Goal: Communication & Community: Answer question/provide support

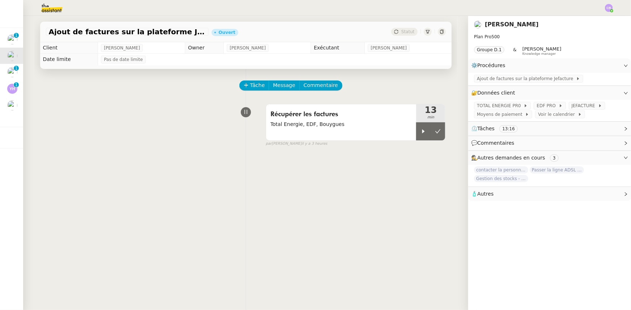
drag, startPoint x: 411, startPoint y: 135, endPoint x: 553, endPoint y: 148, distance: 142.3
click at [416, 135] on div at bounding box center [423, 132] width 14 height 18
click at [416, 136] on div at bounding box center [430, 132] width 29 height 18
click at [250, 87] on span "Tâche" at bounding box center [257, 85] width 15 height 8
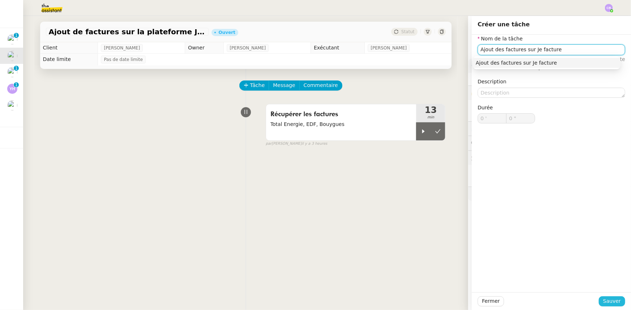
type input "Ajout des factures sur Je facture"
click at [606, 303] on span "Sauver" at bounding box center [612, 301] width 18 height 8
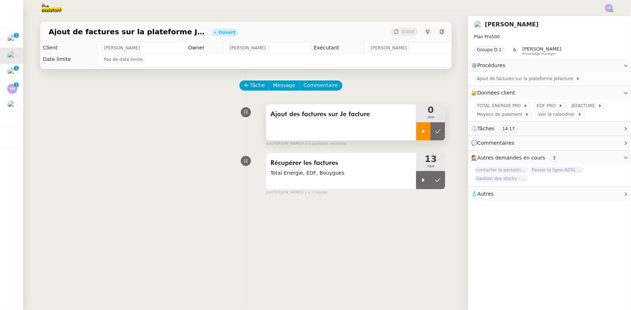
click at [416, 132] on div at bounding box center [423, 132] width 14 height 18
click at [571, 108] on span "JEFACTURE" at bounding box center [584, 105] width 26 height 7
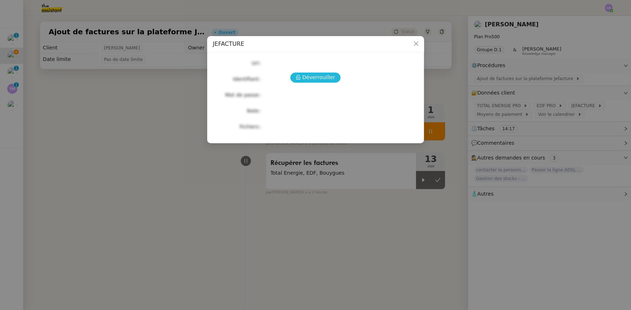
click at [323, 79] on span "Déverrouiller" at bounding box center [318, 77] width 33 height 8
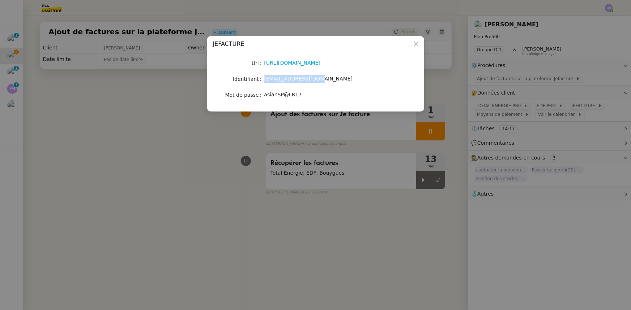
drag, startPoint x: 309, startPoint y: 79, endPoint x: 263, endPoint y: 79, distance: 45.9
click at [263, 79] on nz-form-item "Identifiant [EMAIL_ADDRESS][DOMAIN_NAME]" at bounding box center [315, 79] width 205 height 10
copy nz-form-item "[EMAIL_ADDRESS][DOMAIN_NAME]"
drag, startPoint x: 296, startPoint y: 94, endPoint x: 265, endPoint y: 94, distance: 31.8
click at [265, 94] on span "asianSP@LR17" at bounding box center [283, 95] width 38 height 6
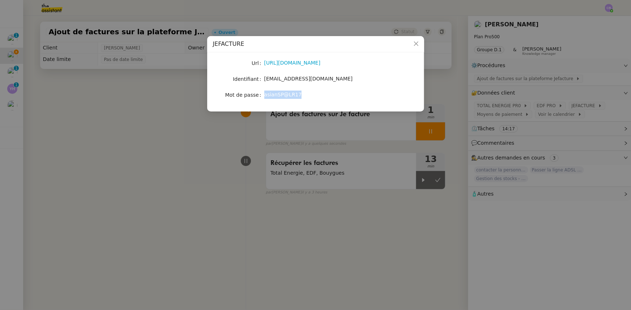
copy span "asianSP@LR17"
click at [415, 43] on icon "Close" at bounding box center [415, 44] width 4 height 4
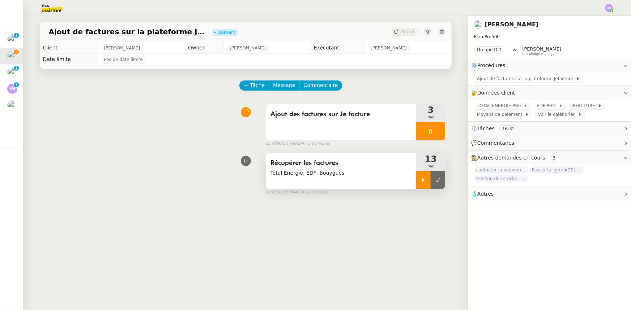
click at [416, 184] on div at bounding box center [423, 180] width 14 height 18
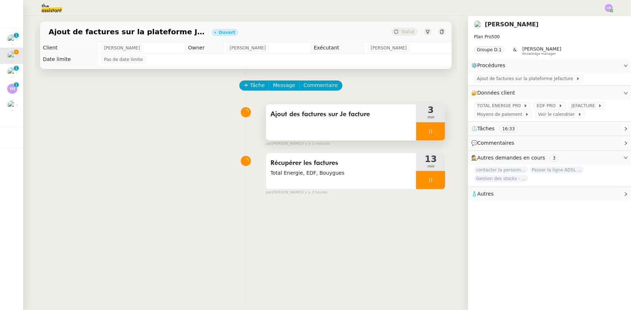
click at [416, 134] on div at bounding box center [430, 132] width 29 height 18
click at [599, 94] on link "Modifier" at bounding box center [606, 93] width 21 height 8
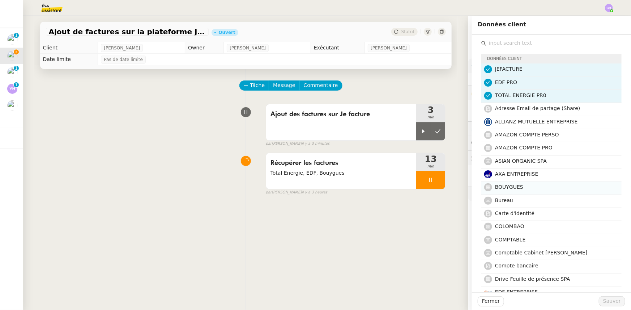
click at [511, 188] on span "BOUYGUES" at bounding box center [509, 187] width 28 height 6
click at [605, 304] on span "Sauver" at bounding box center [612, 301] width 18 height 8
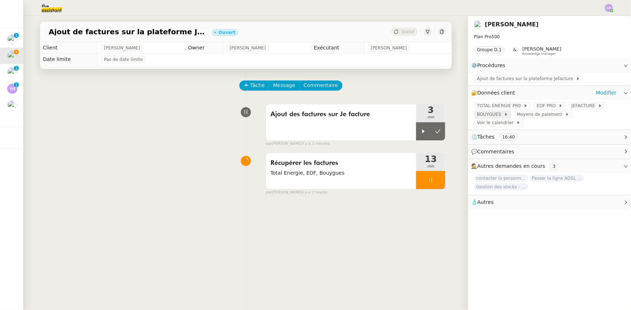
click at [501, 116] on span at bounding box center [502, 114] width 3 height 5
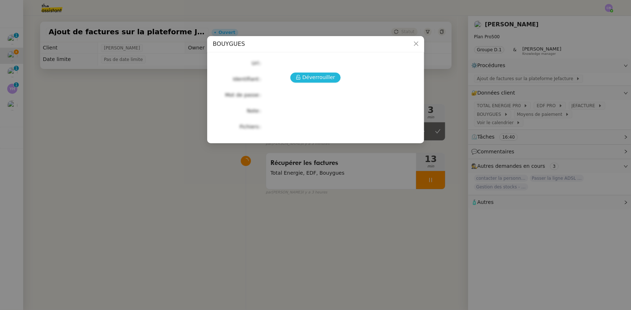
click at [331, 80] on span "Déverrouiller" at bounding box center [318, 77] width 33 height 8
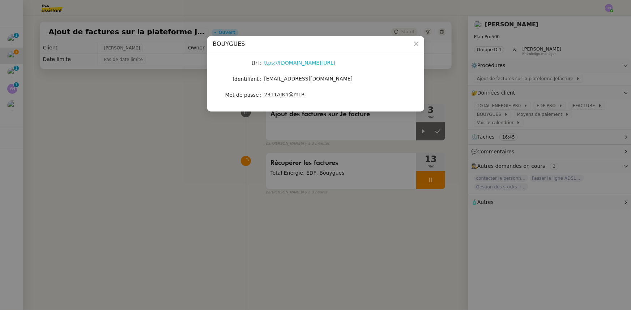
click at [318, 64] on link "ttps://[DOMAIN_NAME][URL]" at bounding box center [299, 63] width 71 height 6
click at [414, 43] on icon "Close" at bounding box center [416, 44] width 6 height 6
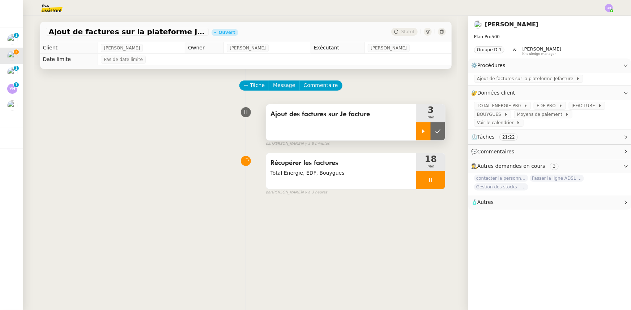
click at [420, 130] on icon at bounding box center [423, 132] width 6 height 6
click at [416, 181] on div at bounding box center [430, 180] width 29 height 18
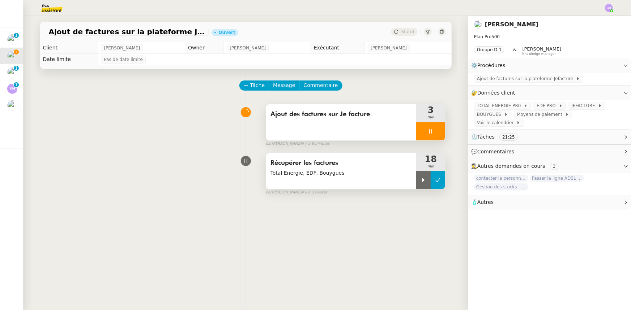
click at [435, 184] on button at bounding box center [437, 180] width 14 height 18
click at [505, 80] on span "Ajout de factures sur la plateforme Jefacture" at bounding box center [526, 78] width 99 height 7
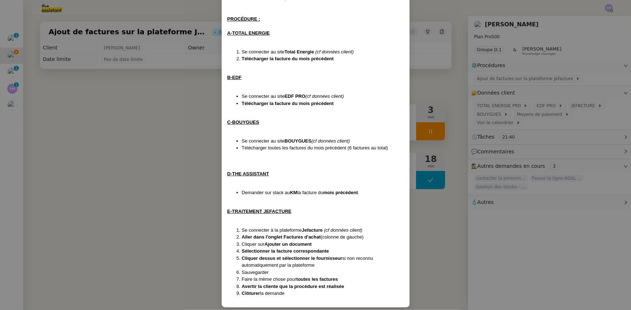
scroll to position [110, 0]
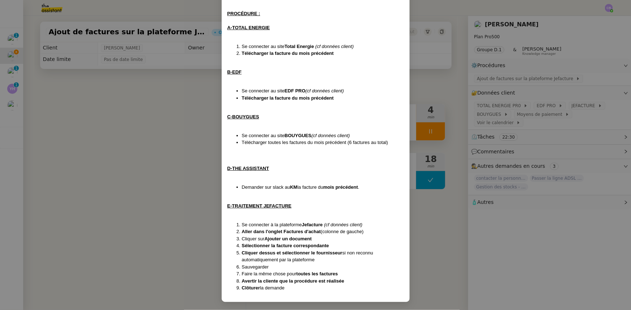
click at [200, 158] on nz-modal-container "Création le [DATE] MAJ le [DATE] Contexte : [PERSON_NAME] souhaite que nous ajo…" at bounding box center [315, 155] width 631 height 310
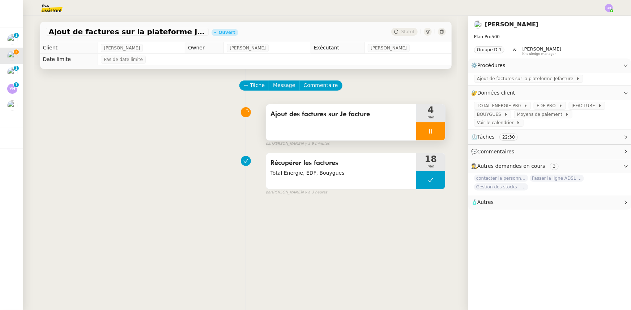
scroll to position [73, 0]
click at [416, 130] on div at bounding box center [430, 132] width 29 height 18
click at [435, 134] on icon at bounding box center [438, 132] width 6 height 6
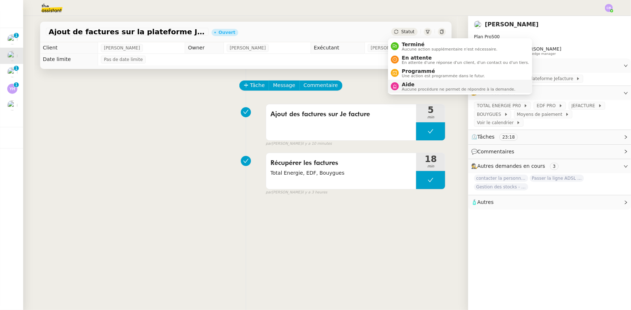
click at [410, 83] on span "Aide" at bounding box center [458, 85] width 113 height 6
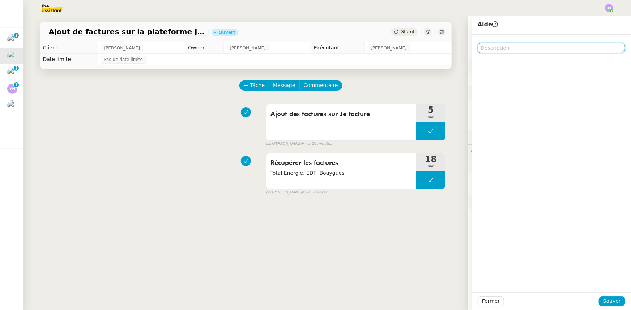
click at [503, 51] on textarea at bounding box center [550, 48] width 147 height 10
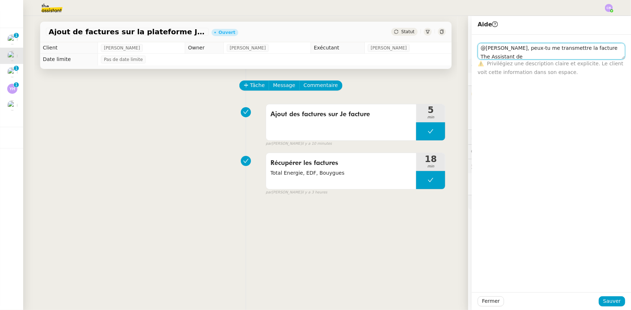
scroll to position [1, 0]
click at [492, 56] on textarea "@[PERSON_NAME], peux-tu me transmettre la facture The Assistant de [PERSON_NAME…" at bounding box center [550, 51] width 147 height 17
type textarea "@[PERSON_NAME], peux-tu me transmettre la facture The Assistant de [PERSON_NAME…"
click at [604, 302] on span "Sauver" at bounding box center [612, 301] width 18 height 8
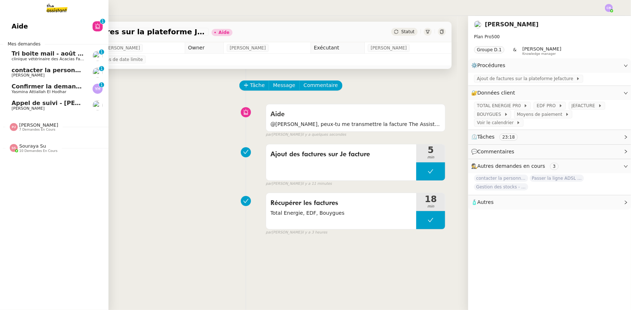
click at [40, 123] on span "[PERSON_NAME]" at bounding box center [38, 125] width 39 height 5
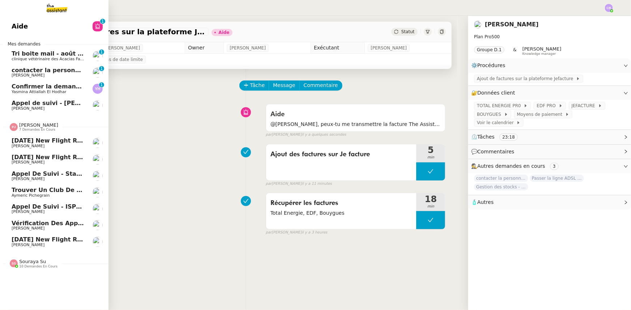
click at [40, 189] on span "Trouver un club de tennis pour septembre" at bounding box center [82, 190] width 141 height 7
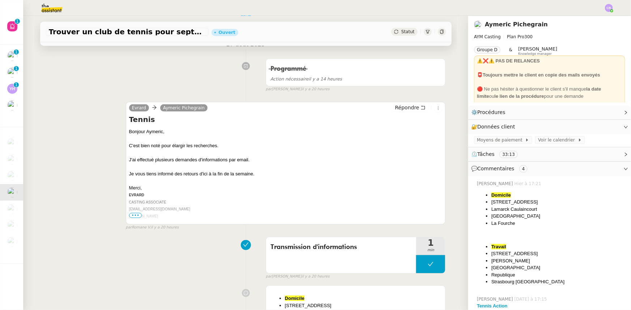
scroll to position [164, 0]
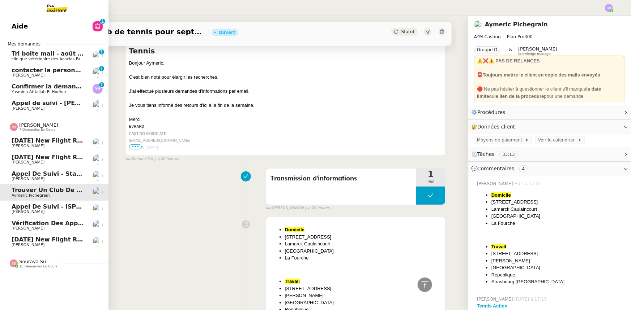
click at [32, 126] on span "[PERSON_NAME]" at bounding box center [38, 125] width 39 height 5
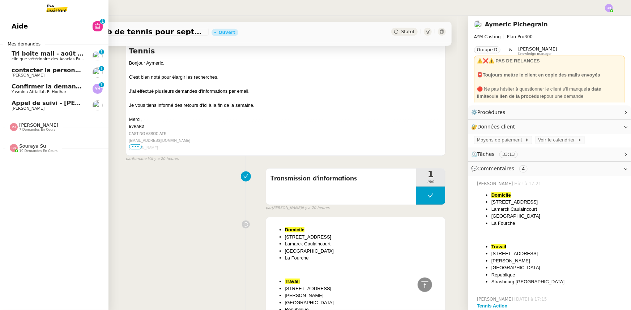
click at [30, 149] on span "10 demandes en cours" at bounding box center [38, 151] width 38 height 4
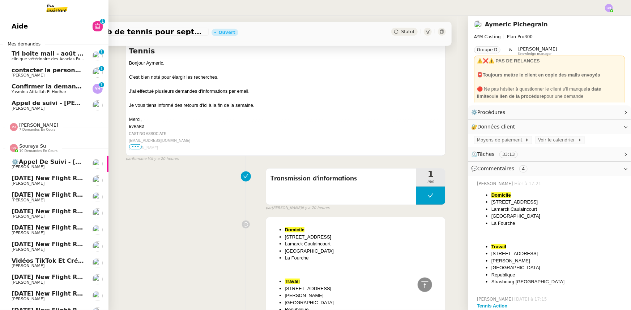
scroll to position [14, 0]
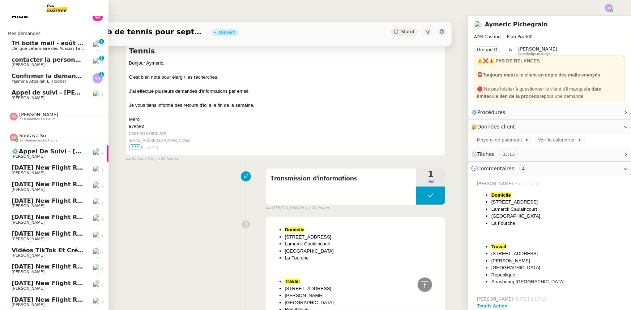
click at [36, 134] on span "Souraya Su" at bounding box center [32, 135] width 27 height 5
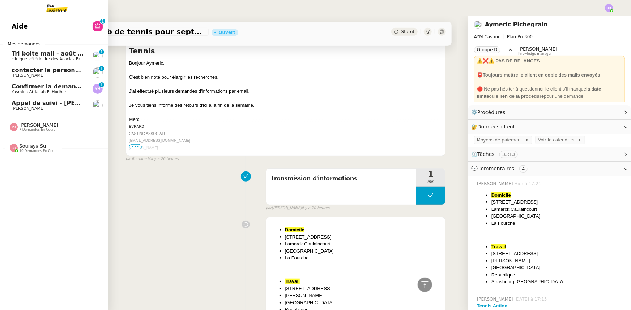
click at [35, 127] on span "[PERSON_NAME]" at bounding box center [38, 125] width 39 height 5
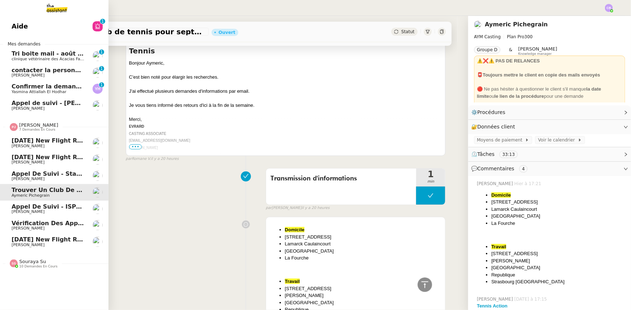
click at [35, 127] on span "[PERSON_NAME]" at bounding box center [38, 125] width 39 height 5
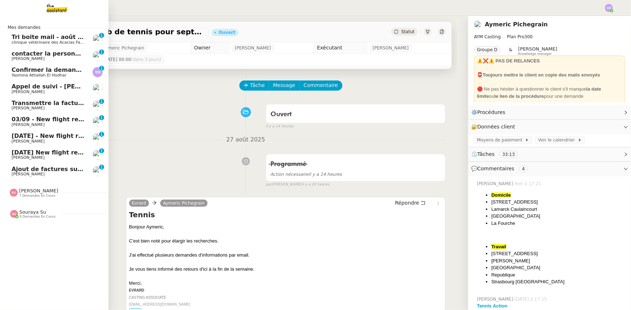
click at [50, 121] on span "03/09 - New flight request - [PERSON_NAME]" at bounding box center [84, 119] width 145 height 7
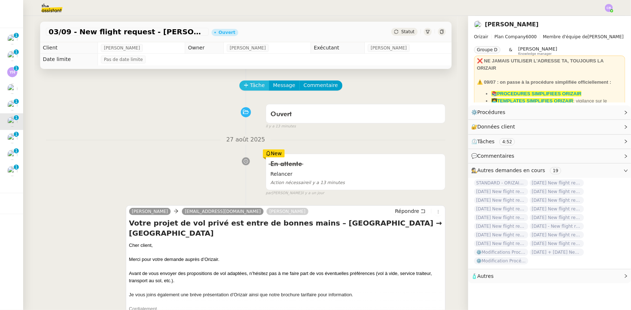
click at [250, 89] on span "Tâche" at bounding box center [257, 85] width 15 height 8
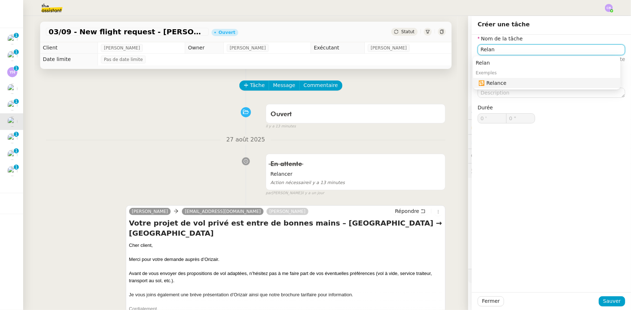
click at [502, 83] on div "🔁 Relance" at bounding box center [548, 83] width 139 height 7
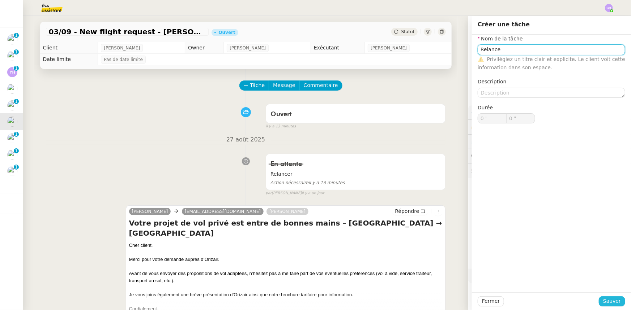
type input "Relance"
click at [603, 303] on span "Sauver" at bounding box center [612, 301] width 18 height 8
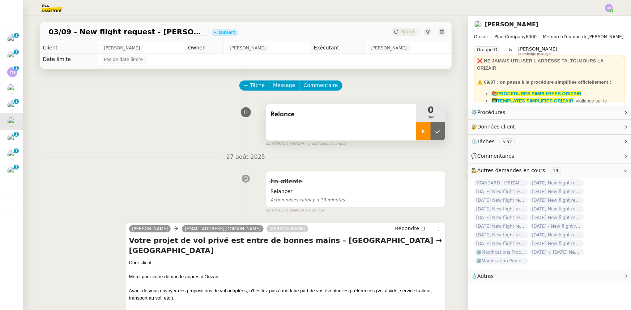
click at [416, 136] on div at bounding box center [423, 132] width 14 height 18
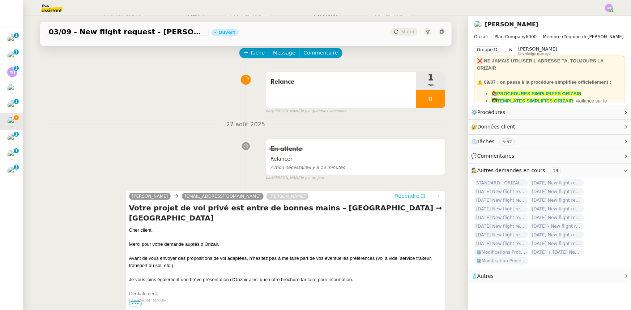
click at [399, 198] on span "Répondre" at bounding box center [407, 196] width 24 height 7
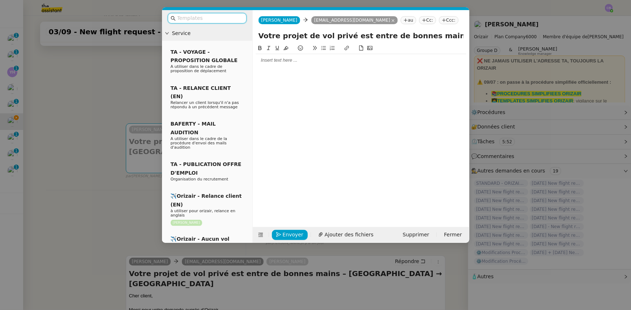
click at [217, 19] on input "text" at bounding box center [209, 18] width 65 height 8
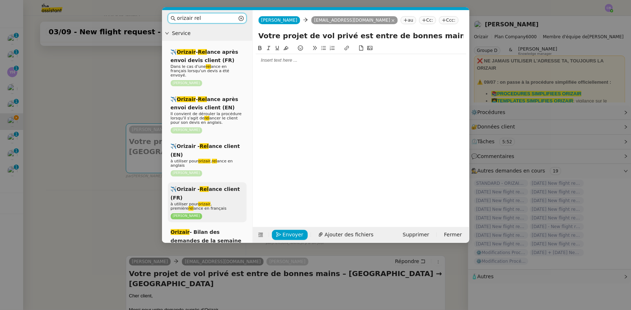
type input "orizair rel"
click at [217, 202] on span "à utiliser pour orizair , première rel ance en français" at bounding box center [199, 206] width 56 height 9
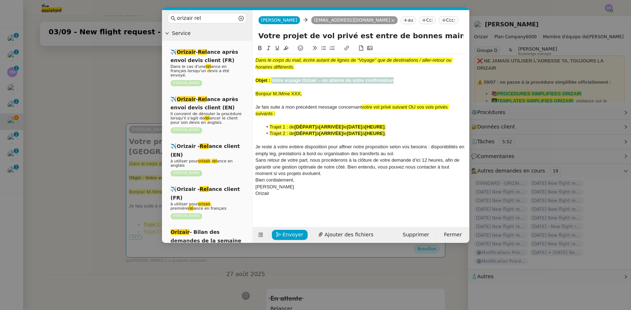
drag, startPoint x: 393, startPoint y: 80, endPoint x: 271, endPoint y: 79, distance: 122.2
click at [271, 79] on strong "Objet : Votre voyage Orizair – en attente de votre confirmation" at bounding box center [325, 80] width 138 height 5
copy strong "Votre voyage Orizair – en attente de votre confirmation"
drag, startPoint x: 432, startPoint y: 36, endPoint x: 259, endPoint y: 36, distance: 172.8
click at [259, 36] on input "Votre projet de vol privé est entre de bonnes mains – [GEOGRAPHIC_DATA] → [GEOG…" at bounding box center [360, 35] width 205 height 11
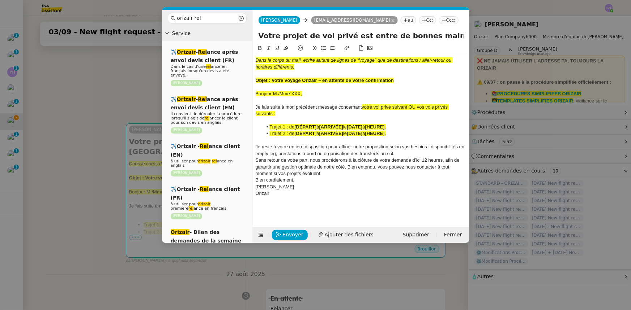
paste input "voyage Orizair – en attente de votre confirmation"
type input "Votre voyage Orizair – en attente de votre confirmation – [GEOGRAPHIC_DATA] → […"
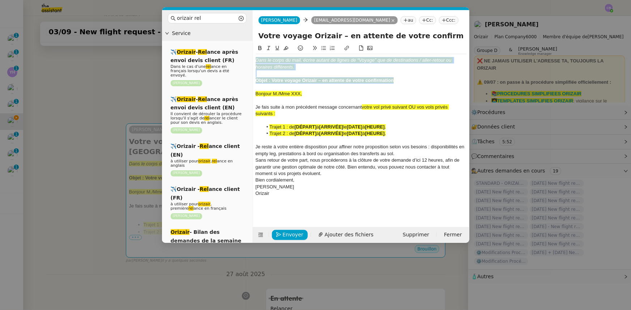
drag, startPoint x: 397, startPoint y: 81, endPoint x: 255, endPoint y: 60, distance: 143.6
click at [255, 60] on nz-spin "Dans le corps du mail, écrire autant de lignes de “Voyage” que de destinations …" at bounding box center [361, 131] width 217 height 175
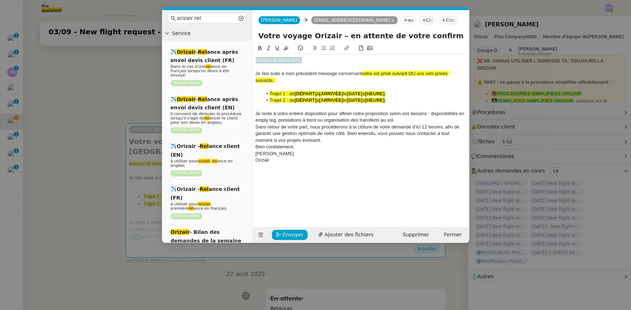
drag, startPoint x: 305, startPoint y: 61, endPoint x: 255, endPoint y: 59, distance: 49.6
click at [256, 59] on div "Bonjour M./Mme XXX," at bounding box center [361, 60] width 211 height 7
drag, startPoint x: 279, startPoint y: 61, endPoint x: 252, endPoint y: 60, distance: 27.8
click at [252, 60] on nz-layout "orizair rel Service ✈️ Orizair - Rel ance après envoi devis client (FR) Dans le…" at bounding box center [315, 126] width 307 height 233
click at [286, 48] on icon at bounding box center [285, 48] width 5 height 5
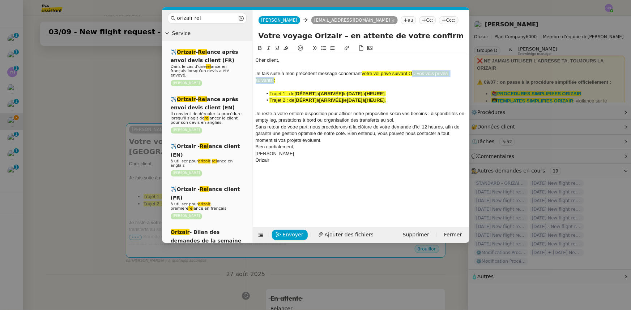
drag, startPoint x: 271, startPoint y: 81, endPoint x: 411, endPoint y: 74, distance: 139.3
click at [411, 74] on span "votre vol privé suivant OU vos vols privés suivants :" at bounding box center [352, 77] width 193 height 12
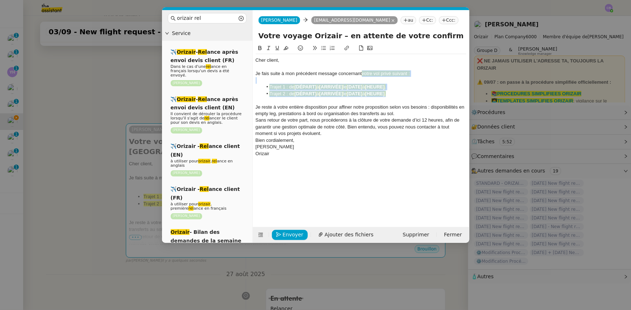
drag, startPoint x: 400, startPoint y: 94, endPoint x: 362, endPoint y: 72, distance: 44.2
click at [362, 72] on div "Cher client, Je fais suite à mon précédent message concernant votre vol privé s…" at bounding box center [361, 110] width 211 height 112
click at [286, 47] on icon at bounding box center [285, 48] width 5 height 5
click at [405, 99] on div at bounding box center [361, 100] width 211 height 7
drag, startPoint x: 400, startPoint y: 94, endPoint x: 268, endPoint y: 90, distance: 132.0
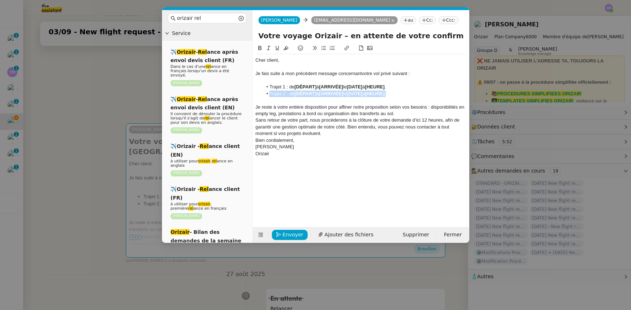
click at [268, 91] on li "Trajet 2 : de [DÉPART] à [ARRIVÉE] le [DATE] à [HEURE] ." at bounding box center [364, 94] width 204 height 7
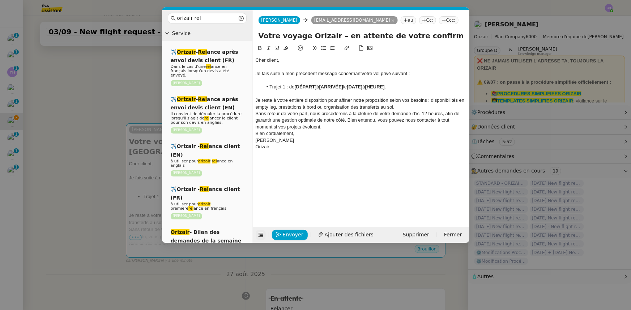
click at [260, 236] on icon at bounding box center [260, 235] width 5 height 5
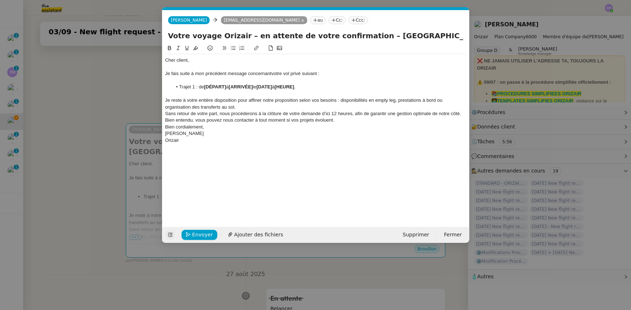
drag, startPoint x: 365, startPoint y: 36, endPoint x: 445, endPoint y: 37, distance: 79.9
click at [445, 37] on input "Votre voyage Orizair – en attente de votre confirmation – [GEOGRAPHIC_DATA] → […" at bounding box center [315, 35] width 295 height 11
drag, startPoint x: 228, startPoint y: 86, endPoint x: 206, endPoint y: 85, distance: 22.1
click at [206, 85] on li "Trajet 1 : de [DÉPART] à [ARRIVÉE] le [DATE] à [HEURE] ." at bounding box center [319, 87] width 294 height 7
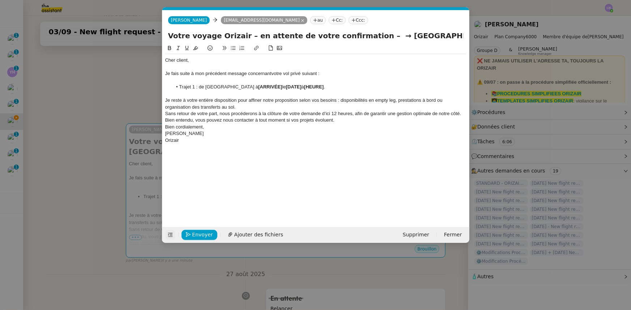
drag, startPoint x: 206, startPoint y: 85, endPoint x: 255, endPoint y: 86, distance: 49.2
click at [255, 86] on li "Trajet 1 : de [GEOGRAPHIC_DATA] à [ARRIVÉE] le [DATE] à [HEURE] ." at bounding box center [319, 87] width 294 height 7
click at [170, 51] on icon at bounding box center [169, 48] width 5 height 5
drag, startPoint x: 375, startPoint y: 35, endPoint x: 449, endPoint y: 37, distance: 73.4
click at [449, 37] on input "Votre voyage Orizair – en attente de votre confirmation – → [GEOGRAPHIC_DATA]" at bounding box center [315, 35] width 295 height 11
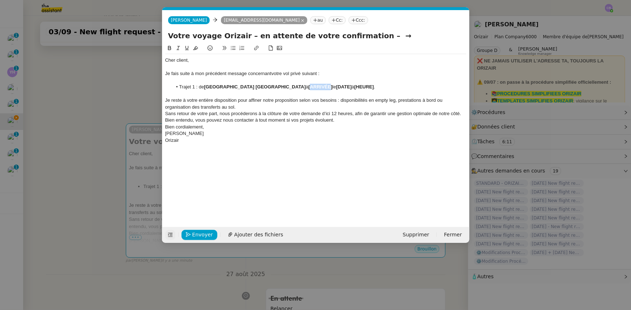
drag, startPoint x: 288, startPoint y: 86, endPoint x: 266, endPoint y: 87, distance: 22.1
click at [308, 87] on strong "[ARRIVÉE]" at bounding box center [320, 86] width 24 height 5
drag, startPoint x: 265, startPoint y: 86, endPoint x: 309, endPoint y: 86, distance: 43.7
click at [309, 86] on li "Trajet 1 : de [GEOGRAPHIC_DATA] à [GEOGRAPHIC_DATA] le [DATE] à [HEURE] ." at bounding box center [319, 87] width 294 height 7
click at [170, 48] on icon at bounding box center [169, 48] width 3 height 4
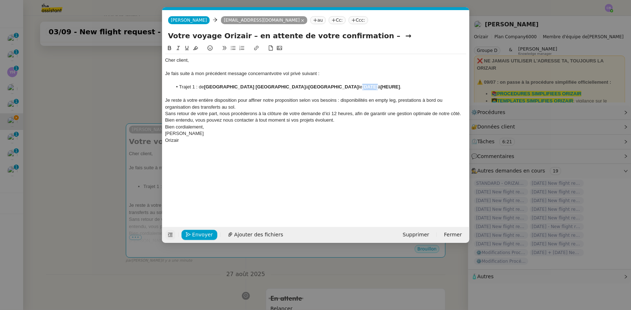
drag, startPoint x: 336, startPoint y: 87, endPoint x: 321, endPoint y: 86, distance: 14.9
click at [321, 86] on li "Trajet 1 : de [GEOGRAPHIC_DATA] à [GEOGRAPHIC_DATA] le [DATE] à [HEURE] ." at bounding box center [319, 87] width 294 height 7
drag, startPoint x: 376, startPoint y: 87, endPoint x: 365, endPoint y: 86, distance: 10.5
click at [365, 86] on li "Trajet 1 : de [GEOGRAPHIC_DATA] à [GEOGRAPHIC_DATA] le [DATE] 12:20." at bounding box center [319, 87] width 294 height 7
click at [170, 50] on icon at bounding box center [169, 48] width 3 height 4
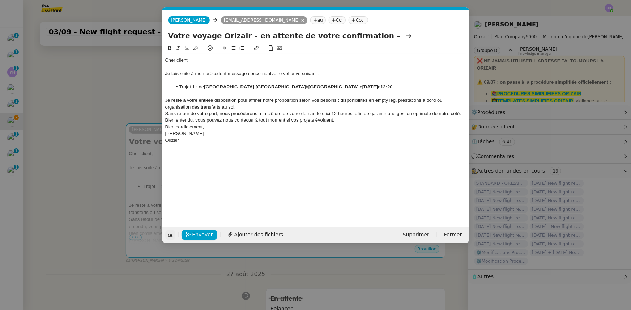
drag, startPoint x: 373, startPoint y: 35, endPoint x: 358, endPoint y: 35, distance: 15.2
click at [358, 35] on input "Votre voyage Orizair – en attente de votre confirmation – →" at bounding box center [315, 35] width 295 height 11
type input "Votre voyage Orizair – en attente de votre confirmation"
click at [291, 106] on div "Je reste à votre entière disposition pour affiner notre proposition selon vos b…" at bounding box center [315, 103] width 301 height 13
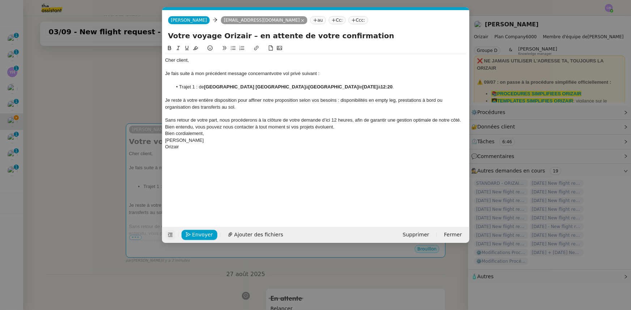
click at [327, 121] on span "Sans retour de votre part, nous procéderons à la clôture de votre demande d’ici…" at bounding box center [313, 123] width 297 height 12
click at [0, 0] on lt-span "d'ici à 12" at bounding box center [0, 0] width 0 height 0
click at [337, 128] on div "Sans retour de votre part, nous procéderons à la clôture de votre demande d'ici…" at bounding box center [315, 123] width 301 height 13
click at [210, 235] on button "Envoyer" at bounding box center [199, 235] width 36 height 10
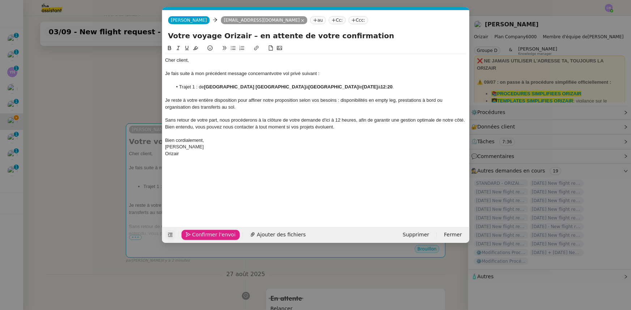
click at [210, 235] on span "Confirmer l'envoi" at bounding box center [213, 235] width 43 height 8
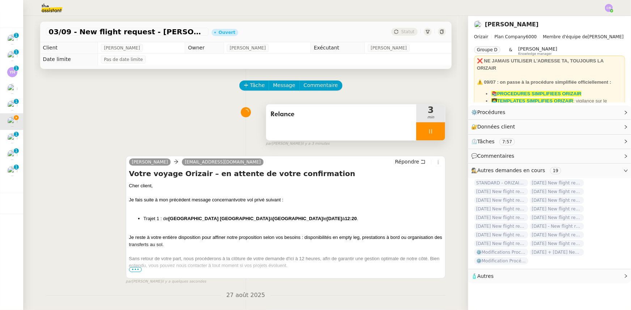
click at [416, 133] on div at bounding box center [430, 132] width 29 height 18
click at [435, 134] on icon at bounding box center [438, 132] width 6 height 6
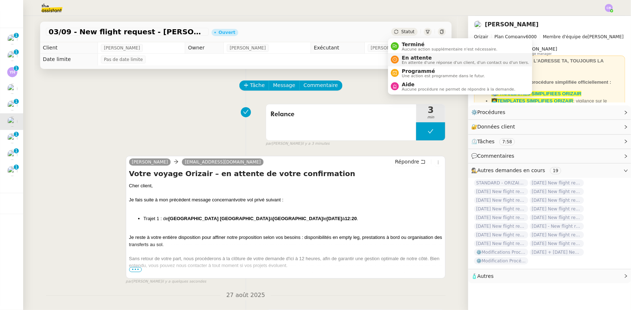
click at [412, 59] on span "En attente" at bounding box center [465, 58] width 127 height 6
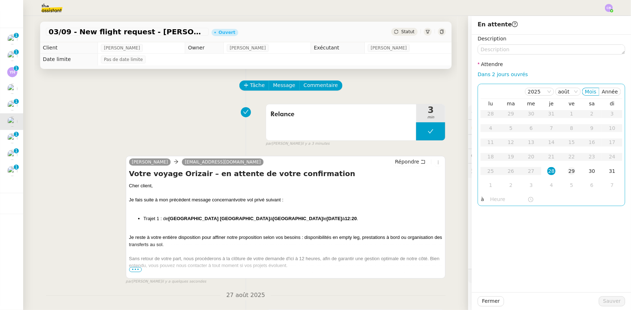
click at [567, 172] on div "29" at bounding box center [571, 171] width 8 height 8
click at [492, 202] on input "text" at bounding box center [508, 200] width 37 height 8
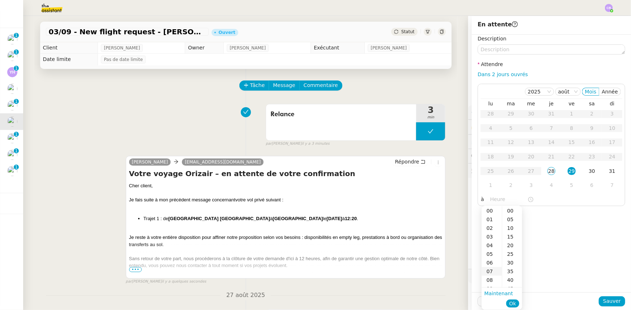
click at [488, 273] on div "07" at bounding box center [491, 271] width 20 height 9
click at [509, 210] on div "00" at bounding box center [512, 211] width 20 height 9
type input "07:00"
click at [513, 303] on span "Ok" at bounding box center [512, 303] width 7 height 7
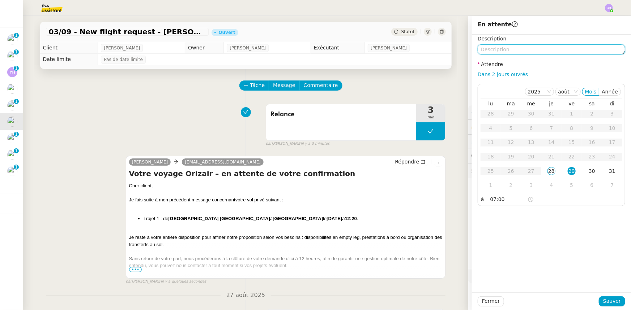
click at [501, 51] on textarea at bounding box center [550, 49] width 147 height 10
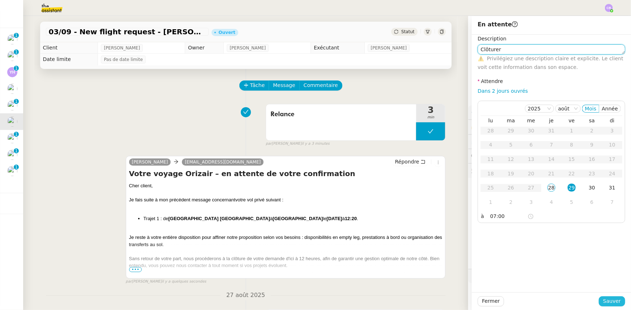
type textarea "Clôturer"
click at [609, 304] on span "Sauver" at bounding box center [612, 301] width 18 height 8
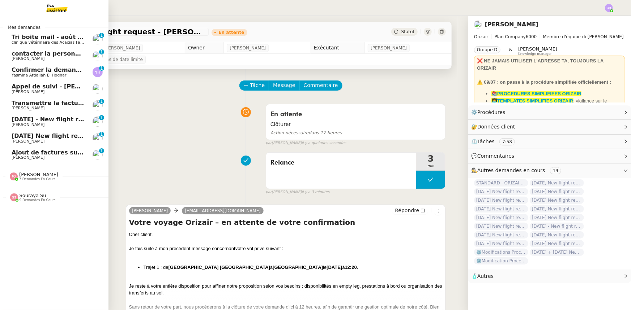
click at [37, 122] on span "[DATE] - New flight request - [PERSON_NAME]" at bounding box center [86, 119] width 149 height 7
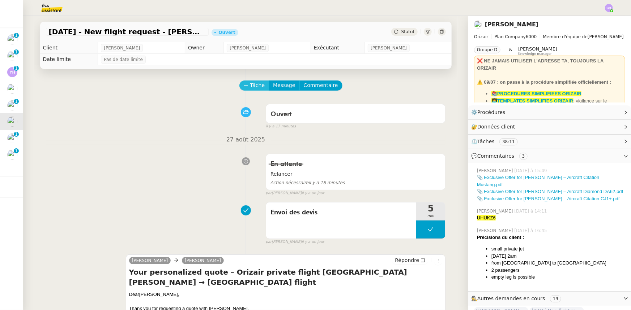
click at [244, 85] on icon at bounding box center [246, 85] width 4 height 0
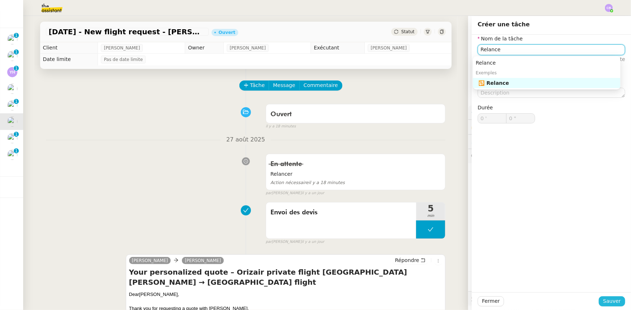
type input "Relance"
click at [612, 300] on span "Sauver" at bounding box center [612, 301] width 18 height 8
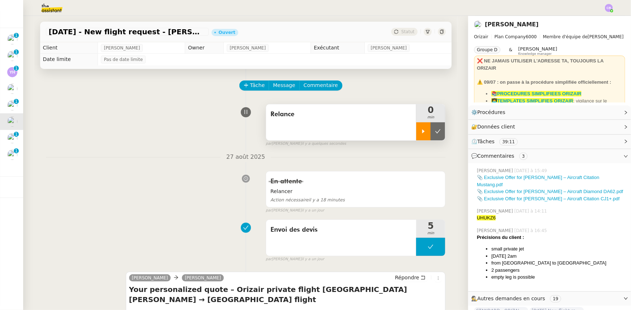
click at [416, 138] on div at bounding box center [423, 132] width 14 height 18
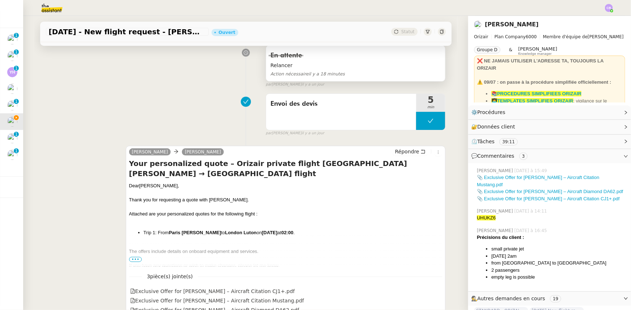
scroll to position [164, 0]
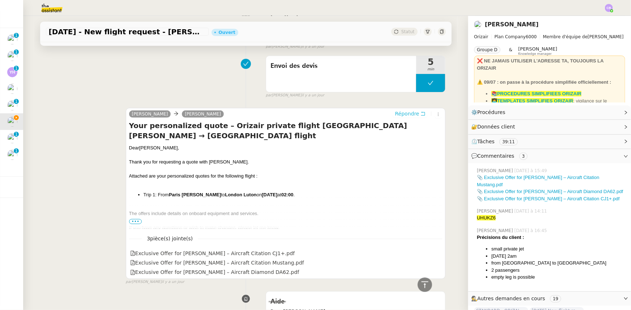
click at [401, 116] on span "Répondre" at bounding box center [407, 113] width 24 height 7
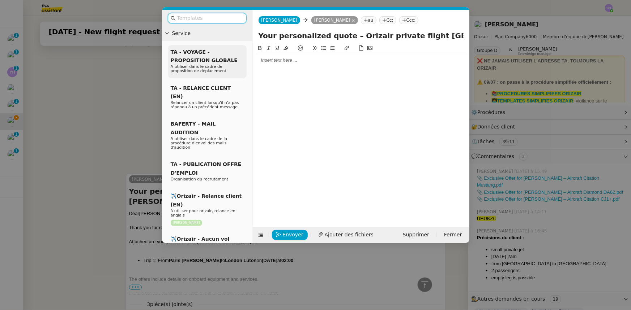
scroll to position [220, 0]
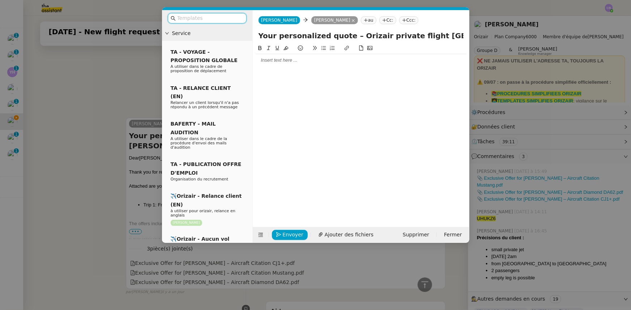
click at [218, 18] on input "text" at bounding box center [209, 18] width 65 height 8
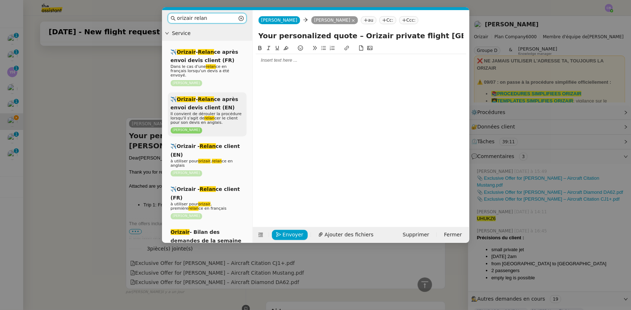
type input "orizair relan"
click at [205, 112] on span "Il convient de dérouler la procédure lorsqu'il s'agit de relan cer le client po…" at bounding box center [206, 118] width 71 height 13
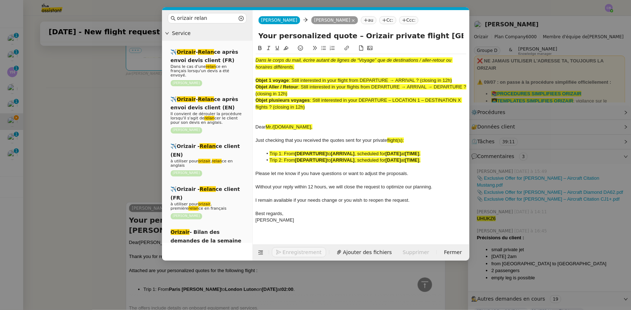
scroll to position [314, 0]
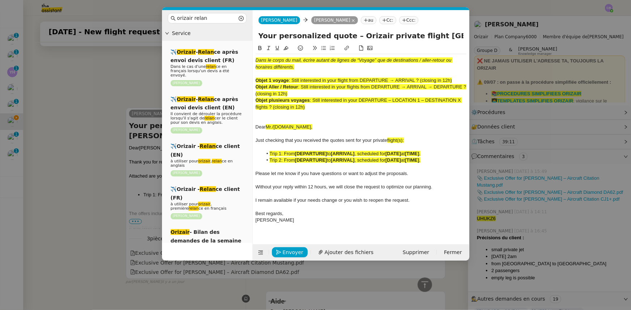
drag, startPoint x: 455, startPoint y: 79, endPoint x: 293, endPoint y: 79, distance: 161.6
click at [293, 79] on div "Objet 1 voyage : Still interested in your flight from DEPARTURE → ARRIVAL ? (cl…" at bounding box center [361, 80] width 211 height 7
copy span "Still interested in your flight from DEPARTURE → ARRIVAL ? (closing in 12h)"
drag, startPoint x: 416, startPoint y: 35, endPoint x: 258, endPoint y: 35, distance: 157.6
click at [258, 35] on input "Your personalized quote – Orizair private flight [GEOGRAPHIC_DATA][PERSON_NAME]…" at bounding box center [360, 35] width 205 height 11
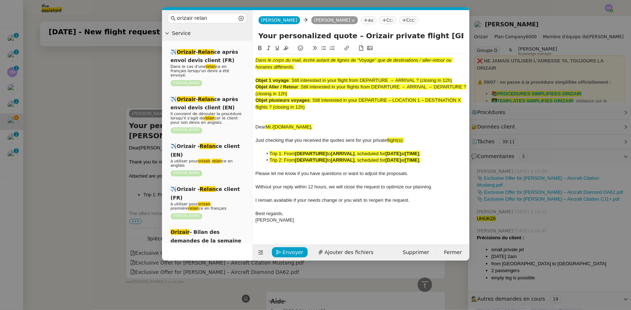
paste input "Still interested in your flight from DEPARTURE → ARRIVAL ? (closing in 12h)"
click at [260, 253] on icon at bounding box center [260, 252] width 5 height 5
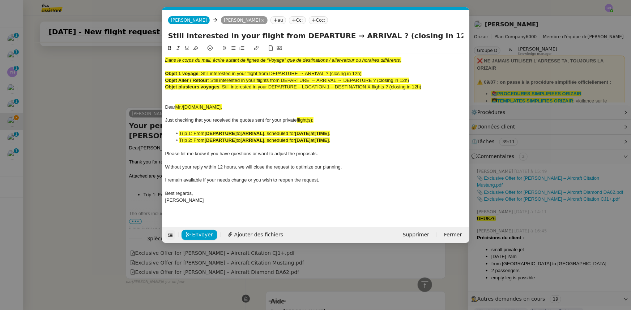
drag, startPoint x: 424, startPoint y: 88, endPoint x: 164, endPoint y: 59, distance: 261.1
click at [164, 59] on nz-spin "Dans le corps du mail, écrire autant de lignes de “Voyage” que de destinations …" at bounding box center [315, 131] width 307 height 175
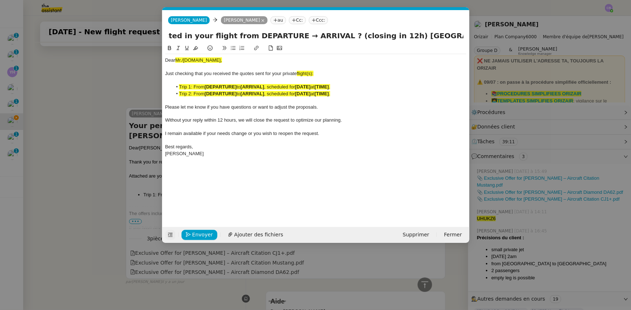
scroll to position [0, 113]
drag, startPoint x: 429, startPoint y: 34, endPoint x: 390, endPoint y: 37, distance: 38.8
click at [390, 37] on input "Still interested in your flight from DEPARTURE → ARRIVAL ? (closing in 12h) [GE…" at bounding box center [315, 35] width 295 height 11
drag, startPoint x: 283, startPoint y: 35, endPoint x: 244, endPoint y: 34, distance: 38.3
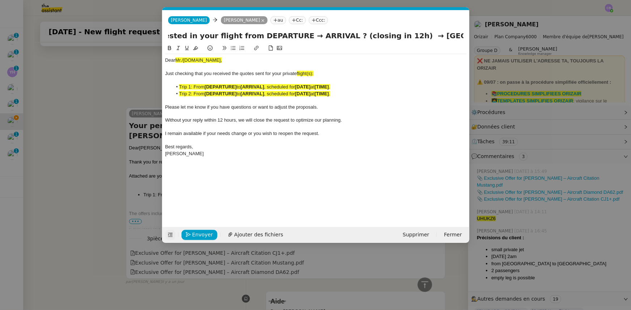
click at [244, 34] on input "Still interested in your flight from DEPARTURE → ARRIVAL ? (closing in 12h) → […" at bounding box center [315, 35] width 295 height 11
paste input "Paris [PERSON_NAME]"
drag, startPoint x: 432, startPoint y: 36, endPoint x: 442, endPoint y: 34, distance: 10.6
click at [442, 34] on input "Still interested in your flight from [GEOGRAPHIC_DATA][PERSON_NAME] → ARRIVAL ?…" at bounding box center [315, 35] width 295 height 11
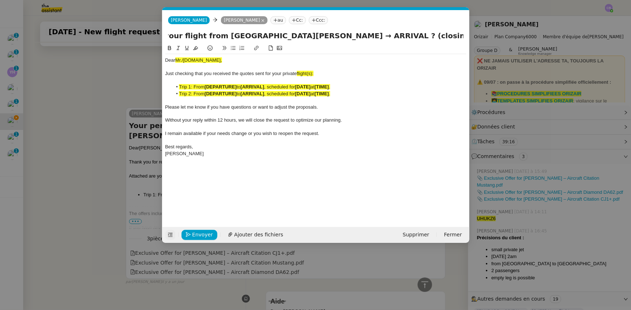
scroll to position [0, 30]
drag, startPoint x: 371, startPoint y: 35, endPoint x: 343, endPoint y: 34, distance: 28.2
click at [343, 34] on input "Still interested in your flight from [GEOGRAPHIC_DATA][PERSON_NAME] → ARRIVAL ?…" at bounding box center [315, 35] width 295 height 11
paste input "London Luton"
click at [447, 35] on input "Still interested in your flight from [GEOGRAPHIC_DATA][PERSON_NAME] → [GEOGRAPH…" at bounding box center [315, 35] width 295 height 11
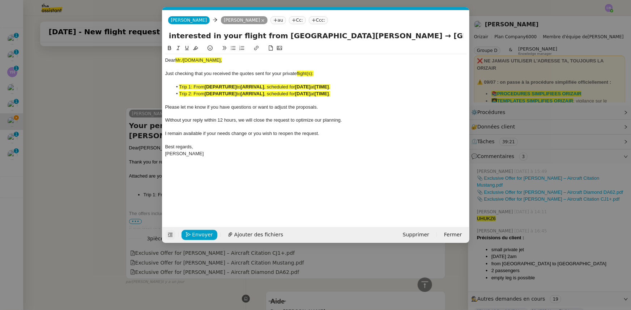
scroll to position [0, 14]
type input "Still interested in your flight from [GEOGRAPHIC_DATA][PERSON_NAME] → [GEOGRAPH…"
drag, startPoint x: 205, startPoint y: 60, endPoint x: 177, endPoint y: 61, distance: 27.1
click at [177, 61] on div "Dear Mr./[DOMAIN_NAME]," at bounding box center [315, 60] width 301 height 7
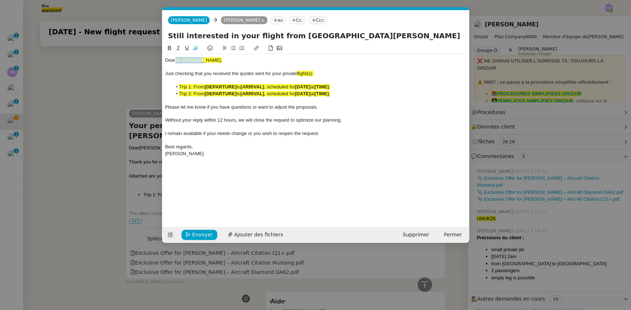
click at [195, 48] on icon at bounding box center [195, 48] width 5 height 5
click at [201, 59] on div "Dear Mr./[DOMAIN_NAME]," at bounding box center [315, 60] width 301 height 7
click at [313, 74] on span "flight(s):" at bounding box center [305, 73] width 17 height 5
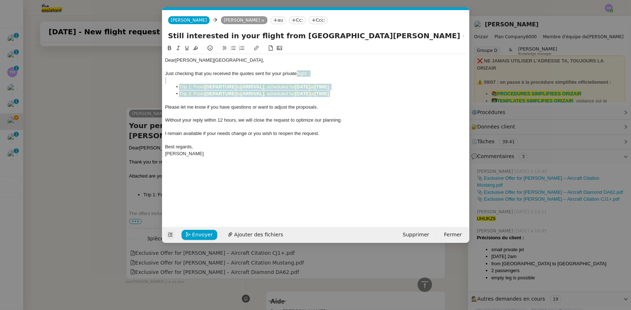
drag, startPoint x: 346, startPoint y: 95, endPoint x: 298, endPoint y: 74, distance: 52.3
click at [298, 74] on div "Dear [PERSON_NAME] checking that you received the quotes sent for your private …" at bounding box center [315, 110] width 301 height 112
click at [195, 50] on icon at bounding box center [195, 48] width 5 height 5
click at [217, 113] on div at bounding box center [315, 114] width 301 height 7
drag, startPoint x: 334, startPoint y: 94, endPoint x: 180, endPoint y: 91, distance: 154.0
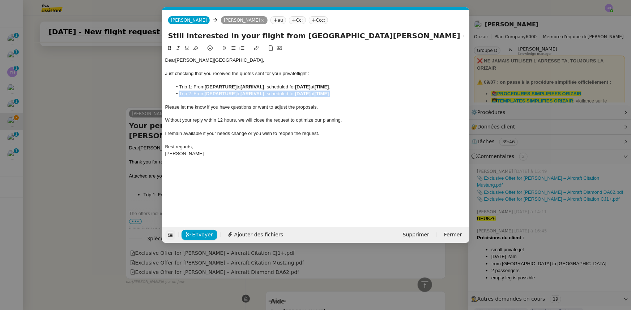
click at [180, 91] on li "Trip 2: From [DEPARTURE] to [ARRIVAL] , scheduled for [DATE] at [TIME] ." at bounding box center [319, 94] width 294 height 7
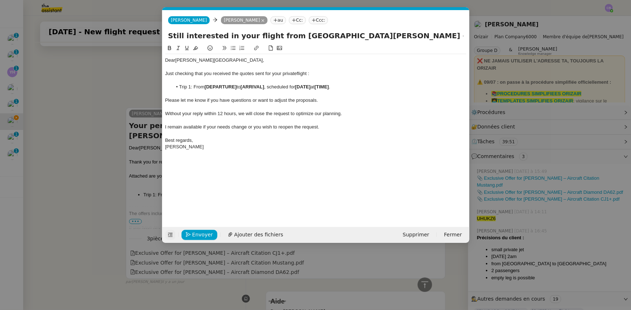
drag, startPoint x: 284, startPoint y: 35, endPoint x: 360, endPoint y: 37, distance: 75.9
click at [360, 37] on input "Still interested in your flight from [GEOGRAPHIC_DATA][PERSON_NAME] → [GEOGRAPH…" at bounding box center [315, 35] width 295 height 11
drag, startPoint x: 237, startPoint y: 87, endPoint x: 206, endPoint y: 86, distance: 31.1
click at [206, 86] on strong "[DEPARTURE]" at bounding box center [221, 86] width 32 height 5
drag, startPoint x: 206, startPoint y: 86, endPoint x: 254, endPoint y: 87, distance: 48.1
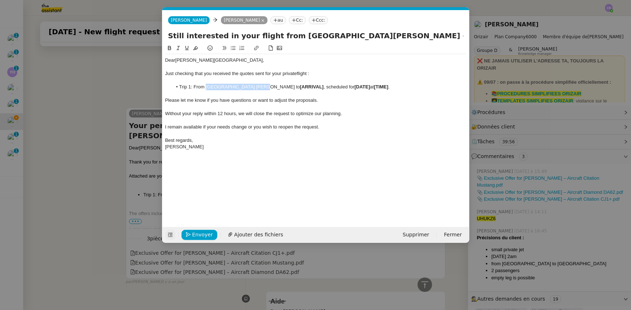
click at [254, 87] on li "Trip 1: From Paris [PERSON_NAME] to [ARRIVAL] , scheduled for [DATE] at [TIME] ." at bounding box center [319, 87] width 294 height 7
click at [169, 49] on icon at bounding box center [169, 48] width 5 height 5
drag, startPoint x: 371, startPoint y: 36, endPoint x: 417, endPoint y: 36, distance: 45.5
click at [417, 36] on input "Still interested in your flight from [GEOGRAPHIC_DATA][PERSON_NAME] → [GEOGRAPH…" at bounding box center [315, 35] width 295 height 11
drag, startPoint x: 288, startPoint y: 86, endPoint x: 264, endPoint y: 86, distance: 23.9
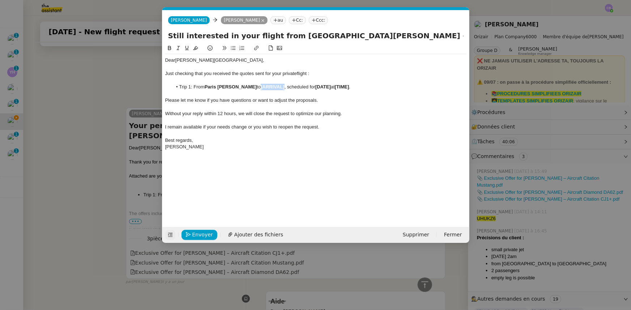
click at [264, 86] on li "Trip 1: From Paris [PERSON_NAME] to [ARRIVAL] , scheduled for [DATE] at [TIME] ." at bounding box center [319, 87] width 294 height 7
drag, startPoint x: 265, startPoint y: 86, endPoint x: 293, endPoint y: 87, distance: 28.6
click at [293, 87] on li "Trip 1: From [GEOGRAPHIC_DATA][PERSON_NAME] to [GEOGRAPHIC_DATA], scheduled for…" at bounding box center [319, 87] width 294 height 7
click at [170, 47] on icon at bounding box center [169, 48] width 3 height 4
drag, startPoint x: 344, startPoint y: 86, endPoint x: 329, endPoint y: 86, distance: 15.6
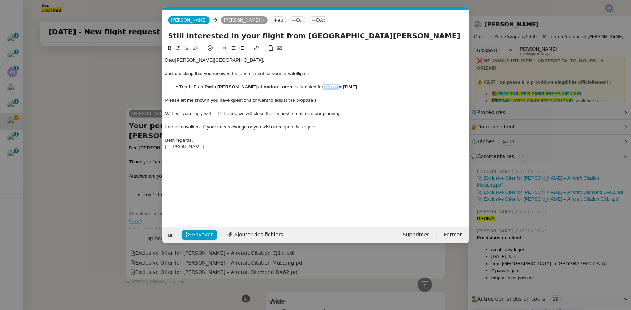
click at [329, 86] on li "Trip 1: From [GEOGRAPHIC_DATA][PERSON_NAME] to [GEOGRAPHIC_DATA] , scheduled fo…" at bounding box center [319, 87] width 294 height 7
click at [193, 88] on li "Trip 1: From [GEOGRAPHIC_DATA][PERSON_NAME] to [GEOGRAPHIC_DATA] , scheduled fo…" at bounding box center [319, 87] width 294 height 7
click at [206, 234] on span "Envoyer" at bounding box center [202, 235] width 21 height 8
click at [206, 234] on span "Confirmer l'envoi" at bounding box center [213, 235] width 43 height 8
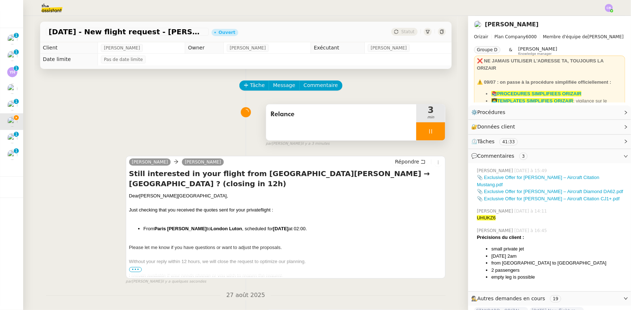
click at [417, 133] on div at bounding box center [430, 132] width 29 height 18
click at [435, 134] on icon at bounding box center [438, 132] width 6 height 6
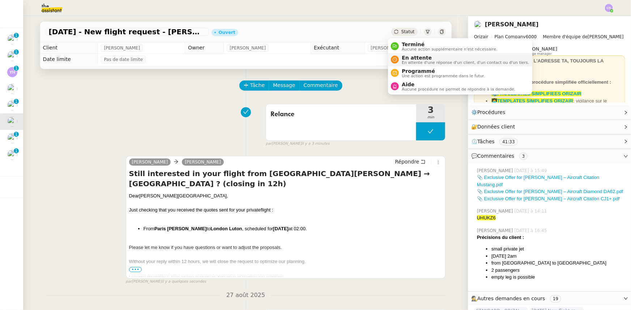
click at [415, 61] on span "En attente d'une réponse d'un client, d'un contact ou d'un tiers." at bounding box center [465, 63] width 127 height 4
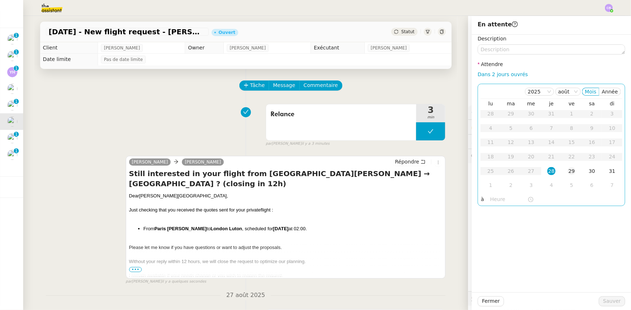
click at [567, 171] on div "29" at bounding box center [571, 171] width 8 height 8
click at [490, 200] on input "text" at bounding box center [508, 200] width 37 height 8
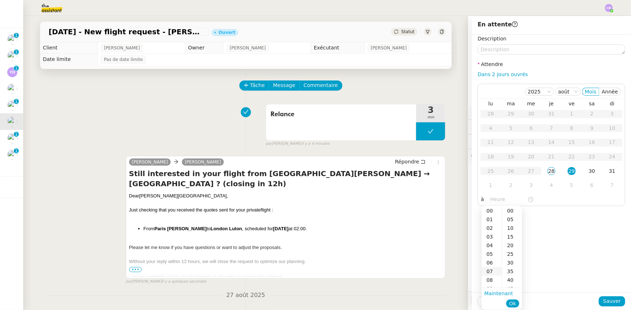
click at [488, 272] on div "07" at bounding box center [491, 271] width 20 height 9
click at [509, 210] on div "00" at bounding box center [512, 211] width 20 height 9
type input "07:00"
click at [511, 304] on span "Ok" at bounding box center [512, 303] width 7 height 7
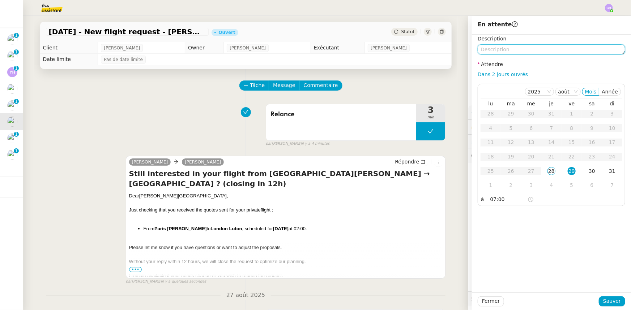
click at [506, 48] on textarea at bounding box center [550, 49] width 147 height 10
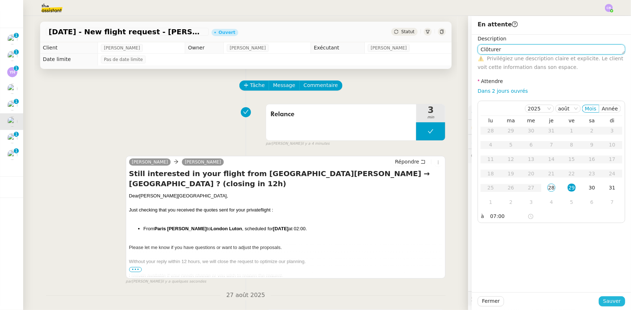
type textarea "Clôturer"
click at [609, 301] on span "Sauver" at bounding box center [612, 301] width 18 height 8
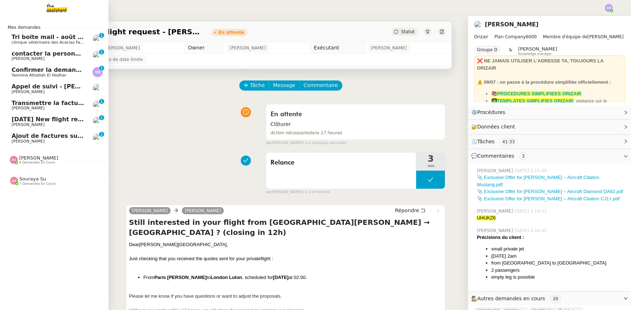
click at [26, 121] on span "[DATE] New flight request - [PERSON_NAME]" at bounding box center [84, 119] width 145 height 7
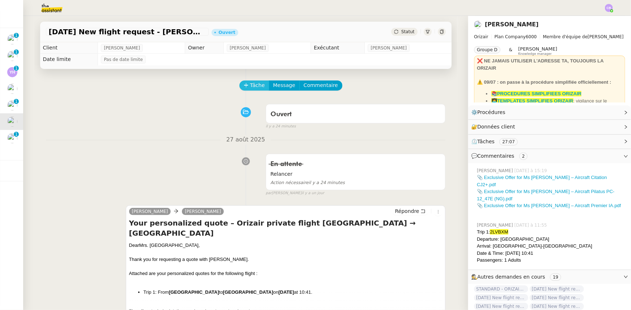
click at [250, 87] on span "Tâche" at bounding box center [257, 85] width 15 height 8
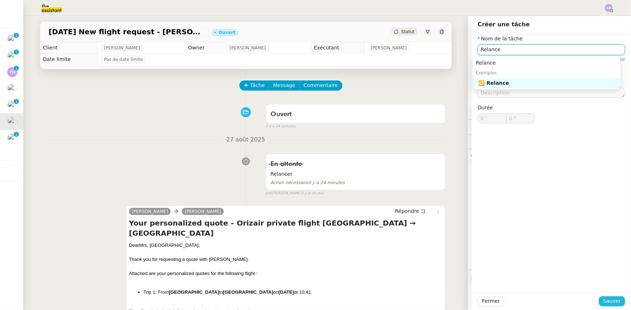
type input "Relance"
drag, startPoint x: 612, startPoint y: 302, endPoint x: 604, endPoint y: 296, distance: 10.3
click at [612, 303] on span "Sauver" at bounding box center [612, 301] width 18 height 8
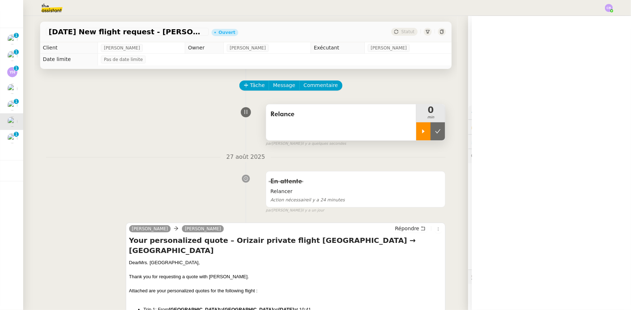
click at [416, 136] on div at bounding box center [423, 132] width 14 height 18
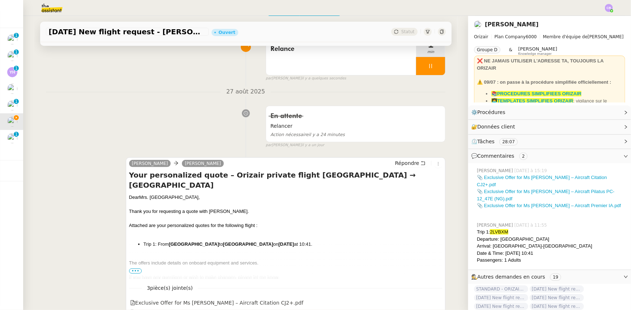
scroll to position [98, 0]
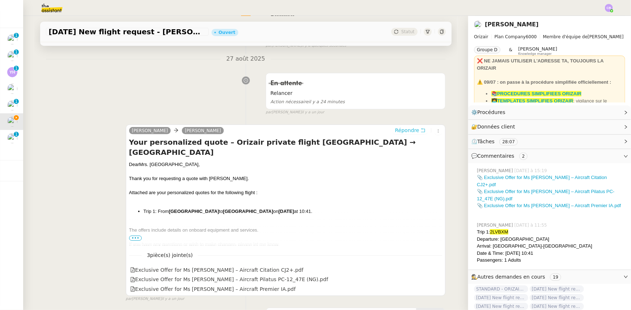
click at [397, 134] on span "Répondre" at bounding box center [407, 130] width 24 height 7
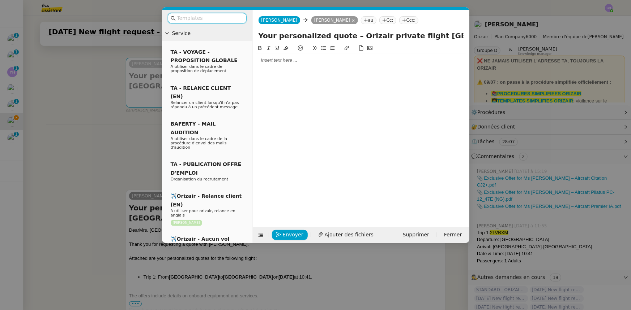
click at [222, 18] on input "text" at bounding box center [209, 18] width 65 height 8
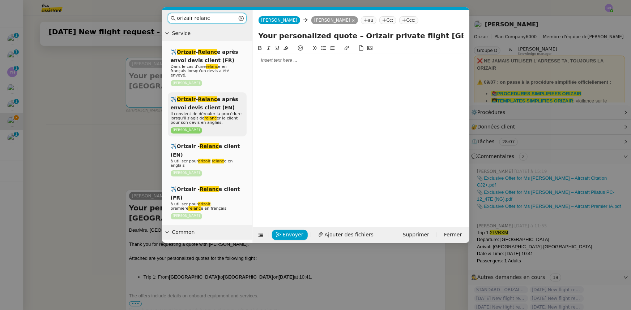
type input "orizair relanc"
click at [226, 102] on div "✈️ Orizair - Relanc e après envoi devis client (EN) Il convient de dérouler la …" at bounding box center [207, 115] width 79 height 44
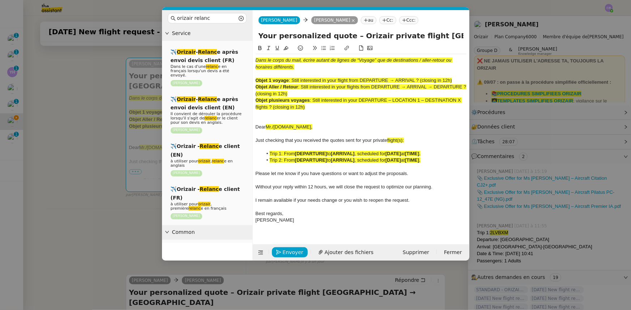
drag, startPoint x: 455, startPoint y: 80, endPoint x: 293, endPoint y: 80, distance: 162.3
click at [293, 80] on div "Objet 1 voyage : Still interested in your flight from DEPARTURE → ARRIVAL ? (cl…" at bounding box center [361, 80] width 211 height 7
copy span "Still interested in your flight from DEPARTURE → ARRIVAL ? (closing in 12h)"
drag, startPoint x: 417, startPoint y: 35, endPoint x: 253, endPoint y: 37, distance: 164.1
click at [253, 37] on div "Your personalized quote – Orizair private flight [GEOGRAPHIC_DATA] → [GEOGRAPHI…" at bounding box center [361, 37] width 217 height 14
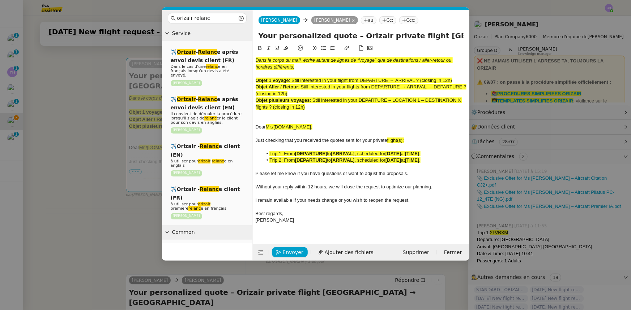
paste input "Still interested in your flight from DEPARTURE → ARRIVAL ? (closing in 12h)"
type input "Still interested in your flight from DEPARTURE → ARRIVAL ? (closing in 12h) [GE…"
drag, startPoint x: 308, startPoint y: 107, endPoint x: 252, endPoint y: 60, distance: 73.1
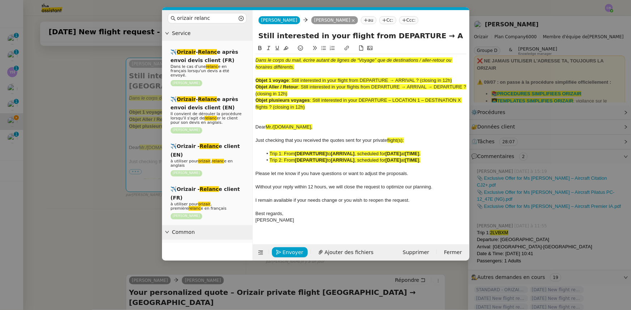
click at [253, 60] on nz-spin "Dans le corps du mail, écrire autant de lignes de “Voyage” que de destinations …" at bounding box center [361, 140] width 217 height 192
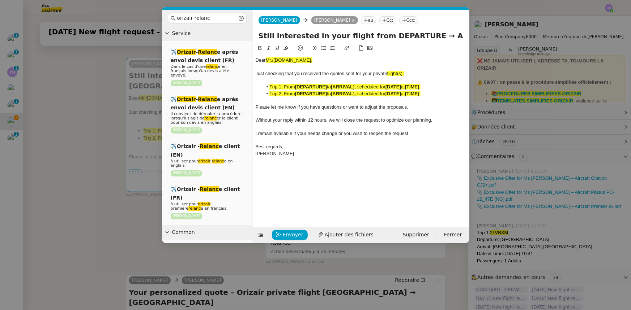
click at [115, 213] on nz-modal-container "orizair relanc Service ✈️ Orizair - Relanc e après envoi devis client (FR) Dans…" at bounding box center [315, 155] width 631 height 310
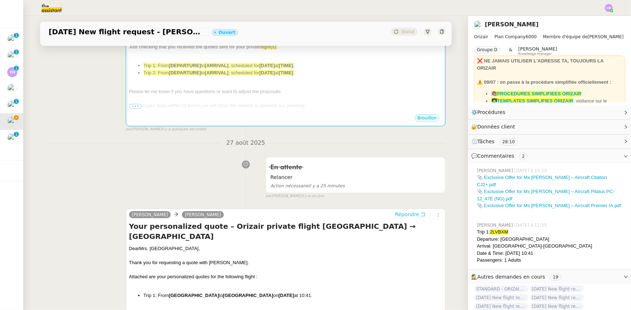
scroll to position [164, 0]
drag, startPoint x: 163, startPoint y: 249, endPoint x: 139, endPoint y: 248, distance: 23.9
click at [139, 248] on div "Dear Mrs. [GEOGRAPHIC_DATA] ," at bounding box center [285, 248] width 313 height 7
copy div "Mrs. [GEOGRAPHIC_DATA]"
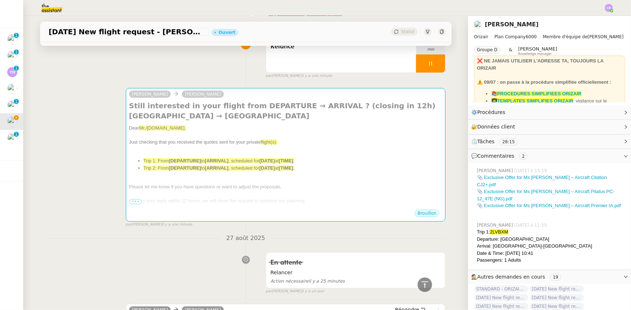
scroll to position [33, 0]
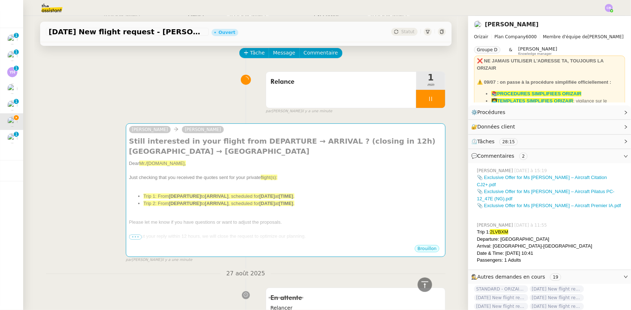
click at [182, 205] on strong "[DEPARTURE]" at bounding box center [185, 203] width 32 height 5
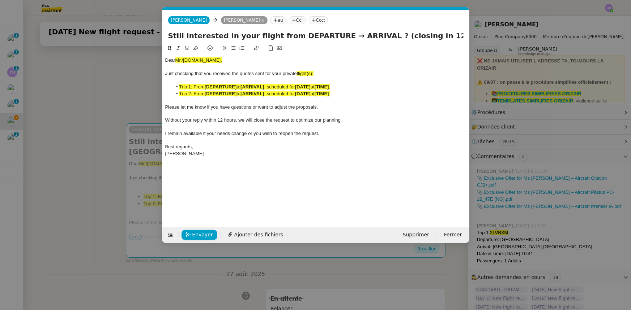
scroll to position [0, 43]
drag, startPoint x: 203, startPoint y: 59, endPoint x: 177, endPoint y: 59, distance: 26.4
click at [177, 59] on div "Dear Mr./[DOMAIN_NAME]," at bounding box center [315, 60] width 301 height 7
click at [196, 47] on icon at bounding box center [195, 48] width 5 height 4
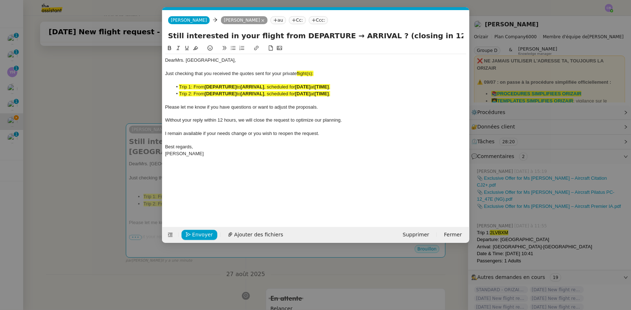
click at [313, 72] on span "flight(s):" at bounding box center [305, 73] width 17 height 5
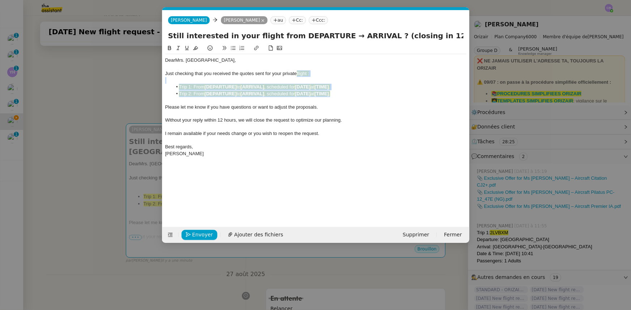
drag, startPoint x: 307, startPoint y: 79, endPoint x: 298, endPoint y: 74, distance: 9.9
click at [298, 74] on div "Dear Mrs. [GEOGRAPHIC_DATA], Just checking that you received the quotes sent fo…" at bounding box center [315, 107] width 301 height 106
click at [195, 48] on icon at bounding box center [195, 48] width 5 height 4
click at [220, 127] on div at bounding box center [315, 127] width 301 height 7
drag, startPoint x: 339, startPoint y: 96, endPoint x: 181, endPoint y: 94, distance: 158.3
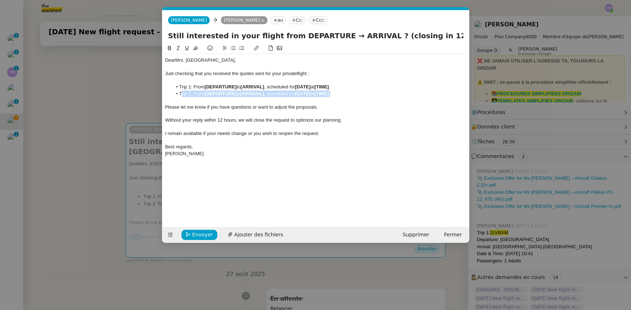
click at [181, 94] on li "Trip 2: From [DEPARTURE] to [ARRIVAL] , scheduled for [DATE] at [TIME] ." at bounding box center [319, 94] width 294 height 7
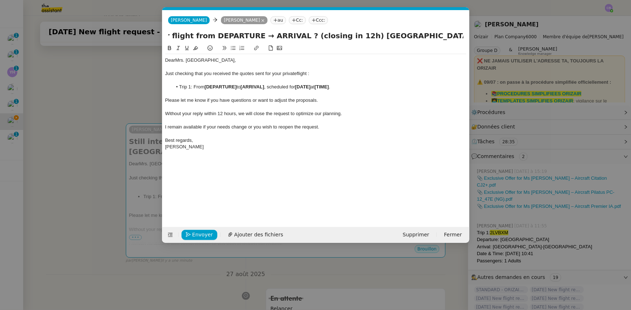
scroll to position [0, 104]
drag, startPoint x: 429, startPoint y: 35, endPoint x: 376, endPoint y: 35, distance: 52.8
click at [376, 35] on input "Still interested in your flight from DEPARTURE → ARRIVAL ? (closing in 12h) [GE…" at bounding box center [315, 35] width 295 height 11
drag, startPoint x: 253, startPoint y: 36, endPoint x: 215, endPoint y: 34, distance: 38.0
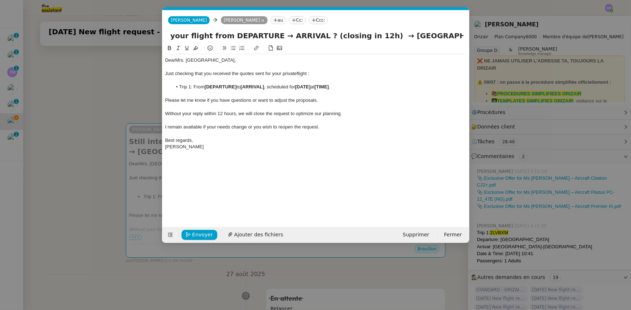
click at [215, 34] on input "Still interested in your flight from DEPARTURE → ARRIVAL ? (closing in 12h) → […" at bounding box center [315, 35] width 295 height 11
paste input "[GEOGRAPHIC_DATA]"
drag, startPoint x: 237, startPoint y: 86, endPoint x: 206, endPoint y: 86, distance: 31.1
click at [206, 86] on strong "[DEPARTURE]" at bounding box center [221, 86] width 32 height 5
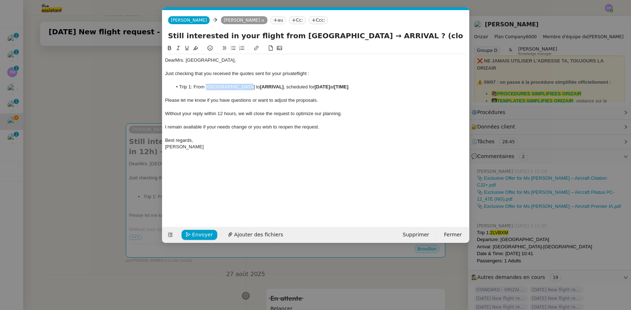
drag, startPoint x: 206, startPoint y: 86, endPoint x: 239, endPoint y: 86, distance: 32.5
click at [239, 86] on li "Trip 1: From [GEOGRAPHIC_DATA] to [ARRIVAL] , scheduled for [DATE] at [TIME] ." at bounding box center [319, 87] width 294 height 7
click at [171, 48] on icon at bounding box center [169, 48] width 5 height 5
drag, startPoint x: 452, startPoint y: 36, endPoint x: 464, endPoint y: 35, distance: 11.9
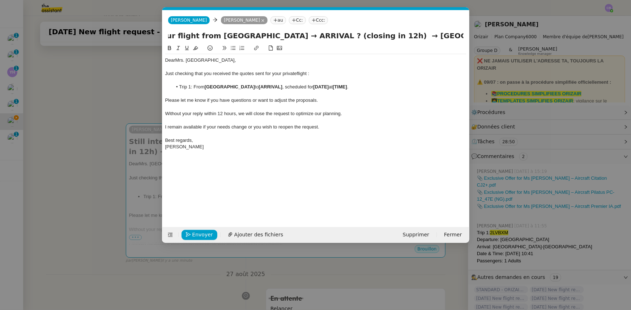
click at [464, 35] on div "Still interested in your flight from [GEOGRAPHIC_DATA] → ARRIVAL ? (closing in …" at bounding box center [315, 37] width 307 height 14
drag, startPoint x: 350, startPoint y: 34, endPoint x: 377, endPoint y: 35, distance: 26.4
click at [377, 35] on input "Still interested in your flight from [GEOGRAPHIC_DATA] → ARRIVAL ? (closing in …" at bounding box center [315, 35] width 295 height 11
paste input "[GEOGRAPHIC_DATA]"
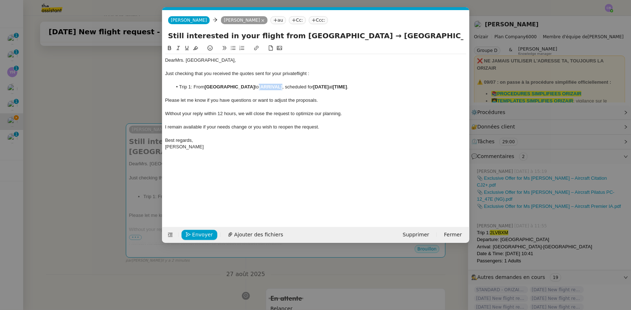
drag, startPoint x: 273, startPoint y: 86, endPoint x: 249, endPoint y: 88, distance: 23.2
click at [249, 88] on li "Trip 1: From [GEOGRAPHIC_DATA] to [ARRIVAL] , scheduled for [DATE] at [TIME] ." at bounding box center [319, 87] width 294 height 7
drag, startPoint x: 249, startPoint y: 87, endPoint x: 308, endPoint y: 85, distance: 58.6
click at [308, 85] on li "Trip 1: From [GEOGRAPHIC_DATA] to [GEOGRAPHIC_DATA], scheduled for [DATE] at [T…" at bounding box center [319, 87] width 294 height 7
click at [168, 48] on icon at bounding box center [169, 48] width 3 height 4
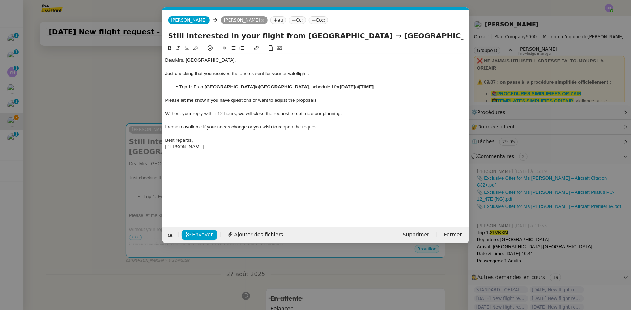
click at [455, 35] on input "Still interested in your flight from [GEOGRAPHIC_DATA] → [GEOGRAPHIC_DATA] ? (c…" at bounding box center [315, 35] width 295 height 11
type input "Still interested in your flight from [GEOGRAPHIC_DATA] → [GEOGRAPHIC_DATA] ? (c…"
drag, startPoint x: 360, startPoint y: 87, endPoint x: 360, endPoint y: 94, distance: 6.5
click at [355, 88] on strong "[DATE]" at bounding box center [348, 86] width 16 height 5
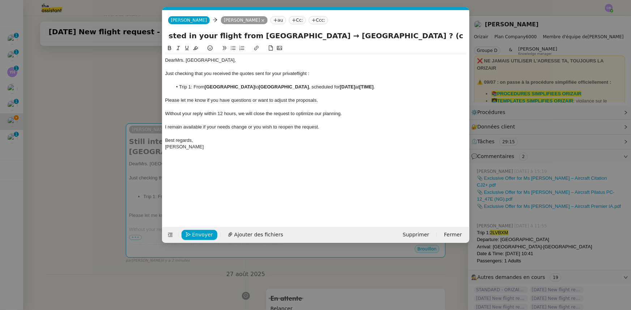
scroll to position [0, 0]
drag, startPoint x: 405, startPoint y: 87, endPoint x: 394, endPoint y: 87, distance: 10.5
click at [394, 87] on li "Trip 1: From [GEOGRAPHIC_DATA] to [GEOGRAPHIC_DATA] , scheduled for [DATE] 10:4…" at bounding box center [319, 87] width 294 height 7
click at [170, 49] on icon at bounding box center [169, 48] width 5 height 5
drag, startPoint x: 386, startPoint y: 86, endPoint x: 346, endPoint y: 87, distance: 40.8
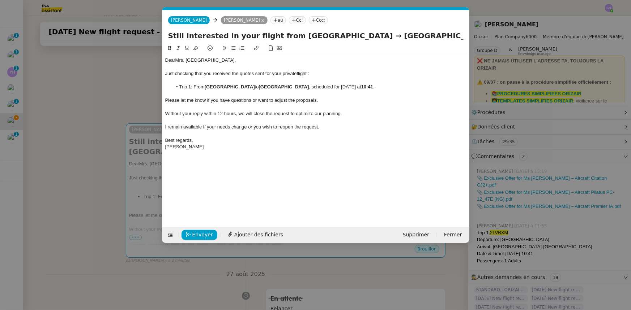
click at [346, 87] on li "Trip 1: From [GEOGRAPHIC_DATA] to [GEOGRAPHIC_DATA] , scheduled for [DATE] 10:4…" at bounding box center [319, 87] width 294 height 7
click at [170, 48] on icon at bounding box center [169, 48] width 3 height 4
click at [248, 136] on div at bounding box center [315, 133] width 301 height 7
click at [134, 97] on nz-modal-container "orizair relanc Service ✈️ Orizair - Relanc e après envoi devis client (FR) Dans…" at bounding box center [315, 155] width 631 height 310
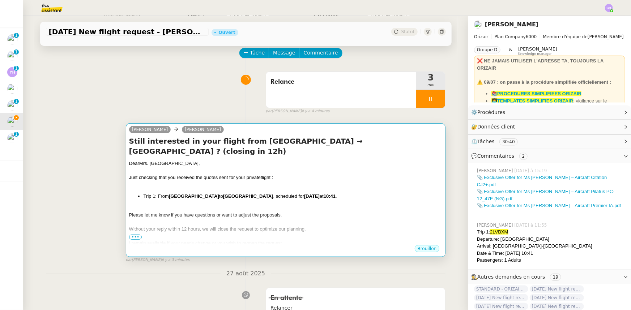
click at [310, 181] on div "Just checking that you received the quotes sent for your private flight :" at bounding box center [285, 177] width 313 height 7
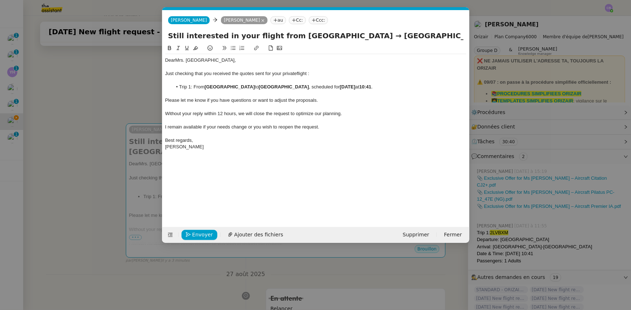
scroll to position [0, 43]
click at [201, 236] on span "Envoyer" at bounding box center [202, 235] width 21 height 8
click at [201, 236] on span "Confirmer l'envoi" at bounding box center [213, 235] width 43 height 8
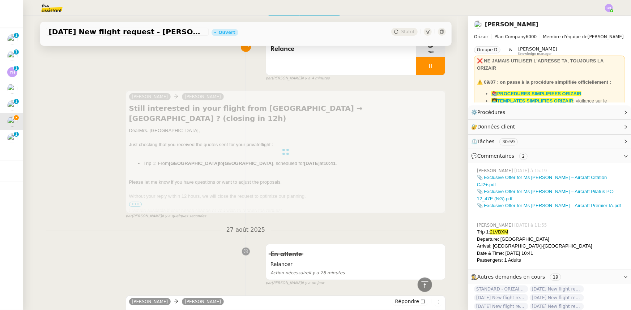
scroll to position [0, 0]
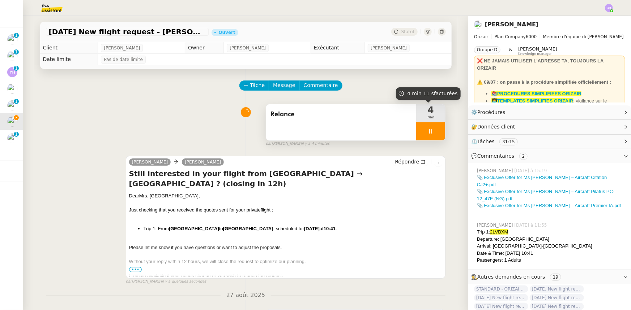
click at [416, 130] on div at bounding box center [430, 132] width 29 height 18
click at [433, 137] on button at bounding box center [437, 132] width 14 height 18
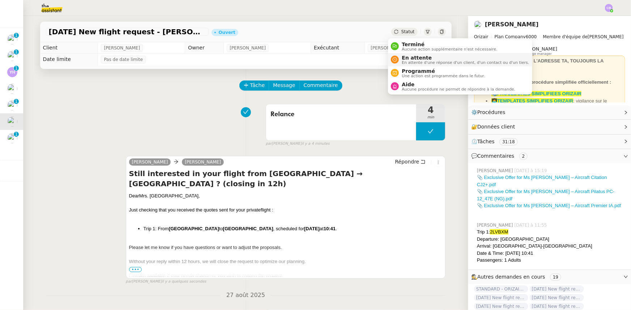
click at [418, 61] on span "En attente d'une réponse d'un client, d'un contact ou d'un tiers." at bounding box center [465, 63] width 127 height 4
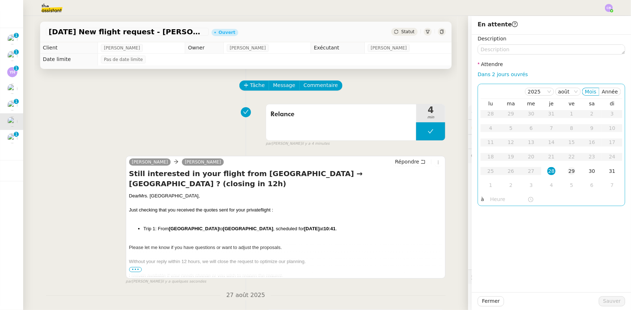
click at [567, 170] on div "29" at bounding box center [571, 171] width 8 height 8
click at [491, 201] on input "text" at bounding box center [508, 200] width 37 height 8
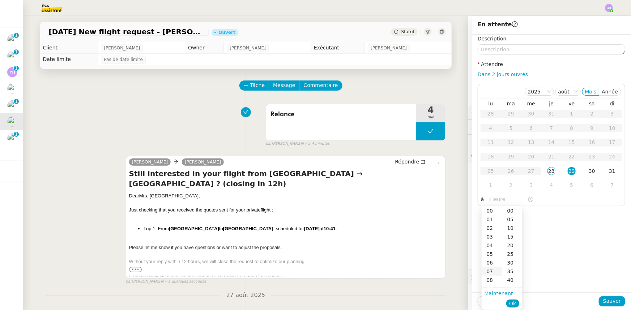
click at [487, 271] on div "07" at bounding box center [491, 271] width 20 height 9
click at [509, 211] on div "00" at bounding box center [512, 211] width 20 height 9
type input "07:00"
click at [513, 302] on span "Ok" at bounding box center [512, 303] width 7 height 7
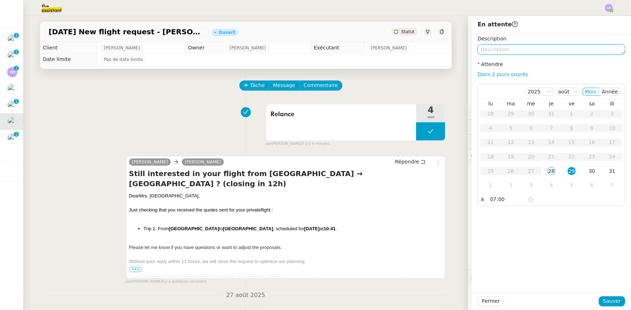
click at [519, 51] on textarea at bounding box center [550, 49] width 147 height 10
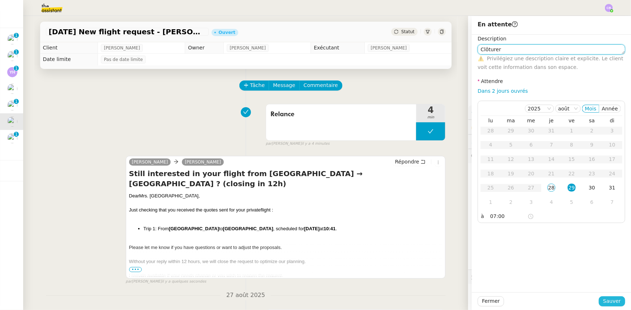
type textarea "Clôturer"
click at [610, 300] on span "Sauver" at bounding box center [612, 301] width 18 height 8
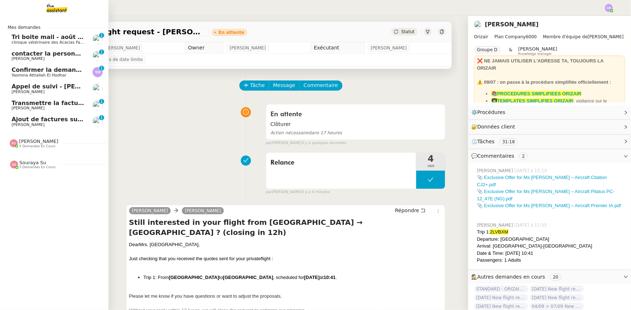
click at [23, 121] on span "Ajout de factures sur la plateforme Jefacture" at bounding box center [85, 119] width 146 height 7
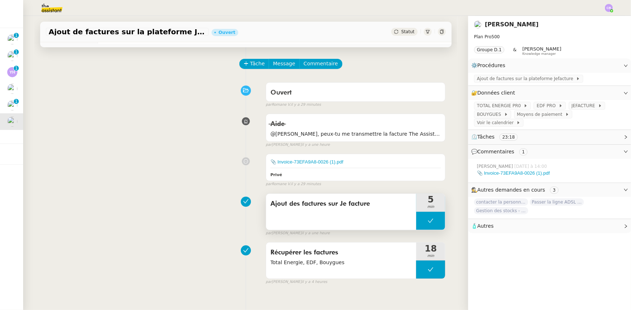
scroll to position [33, 0]
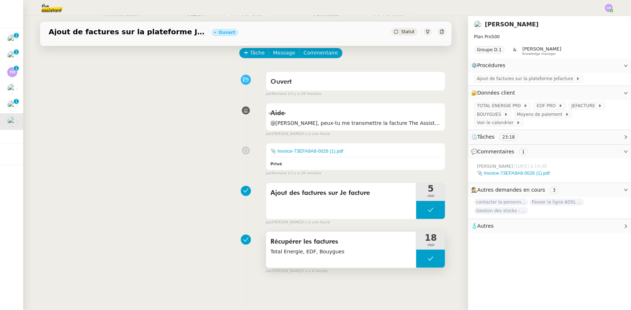
click at [416, 260] on button at bounding box center [430, 259] width 29 height 18
click at [416, 264] on div at bounding box center [423, 259] width 14 height 18
click at [376, 257] on div "Récupérer les factures Total Energie, EDF, Bouygues" at bounding box center [341, 250] width 150 height 36
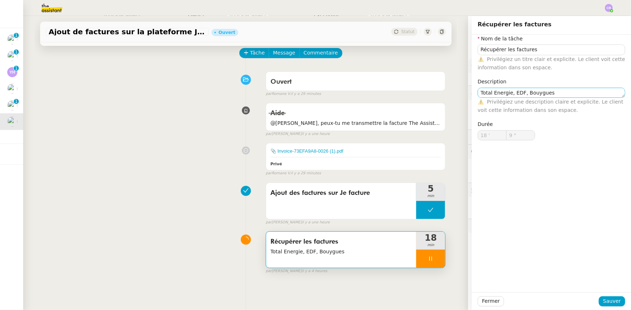
type input "10 ""
click at [553, 94] on textarea "Total Energie, EDF, Bouygues" at bounding box center [550, 93] width 147 height 10
type input "13 ""
type textarea "Total Energie, EDF, Bouygues,"
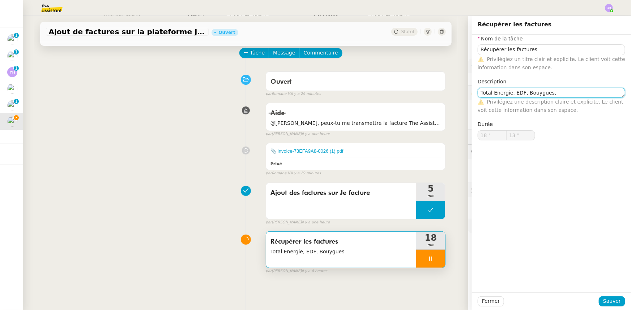
type input "14 ""
type textarea "Total Energie, EDF, Bouygues, TA"
type input "16 ""
type textarea "Total Energie, EDF, Bouygues, TA"
click at [604, 299] on span "Sauver" at bounding box center [612, 301] width 18 height 8
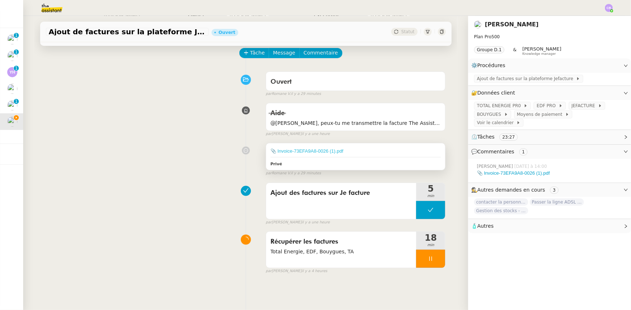
click at [296, 152] on link "📎 Invoice-73EFA9A8-0026 (1).pdf" at bounding box center [306, 151] width 73 height 5
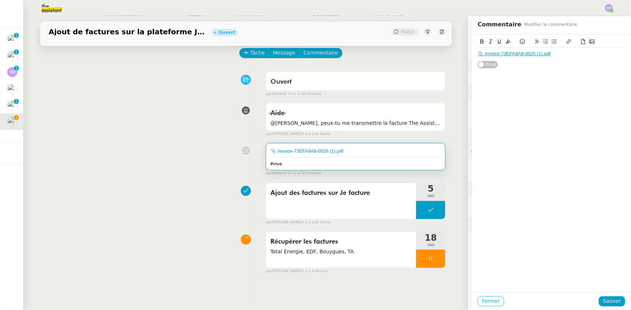
click at [489, 305] on span "Fermer" at bounding box center [491, 301] width 18 height 8
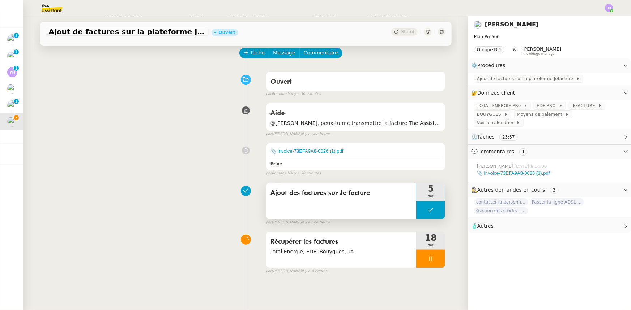
click at [416, 207] on button at bounding box center [430, 210] width 29 height 18
click at [420, 208] on icon at bounding box center [423, 210] width 6 height 6
click at [419, 264] on div at bounding box center [430, 259] width 29 height 18
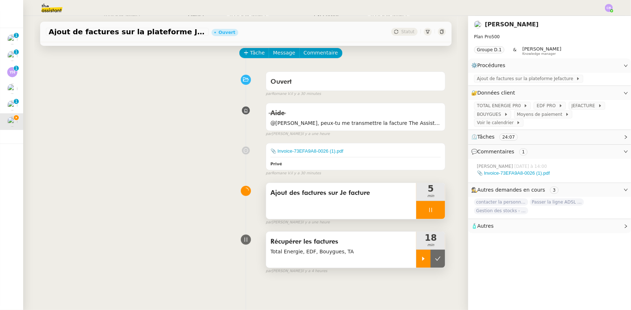
click at [435, 261] on icon at bounding box center [437, 259] width 5 height 4
click at [483, 79] on span "Ajout de factures sur la plateforme Jefacture" at bounding box center [526, 78] width 99 height 7
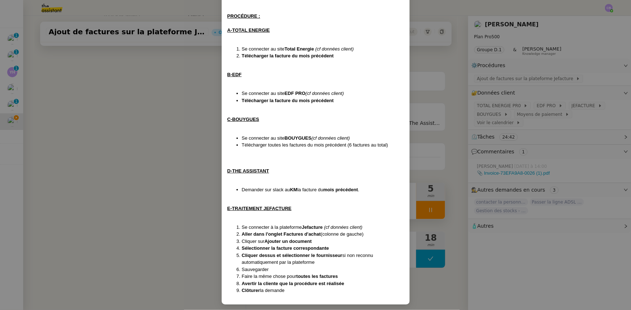
scroll to position [110, 0]
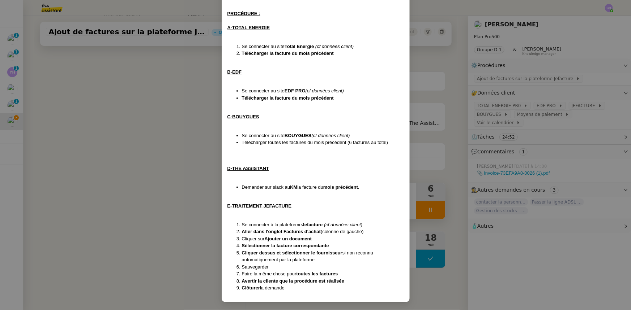
click at [195, 187] on nz-modal-container "Création le [DATE] MAJ le [DATE] Contexte : [PERSON_NAME] souhaite que nous ajo…" at bounding box center [315, 155] width 631 height 310
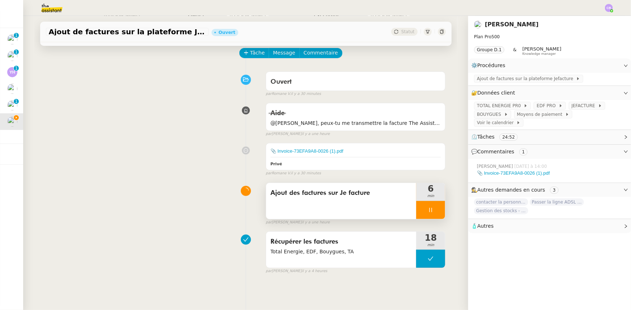
scroll to position [73, 0]
click at [250, 57] on span "Tâche" at bounding box center [257, 53] width 15 height 8
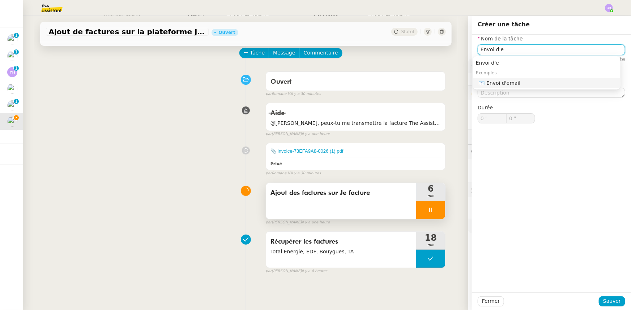
click at [505, 85] on div "📧 Envoi d'email" at bounding box center [548, 83] width 139 height 7
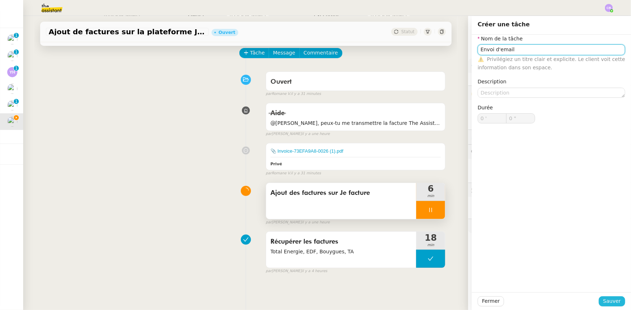
type input "Envoi d'email"
click at [604, 301] on span "Sauver" at bounding box center [612, 301] width 18 height 8
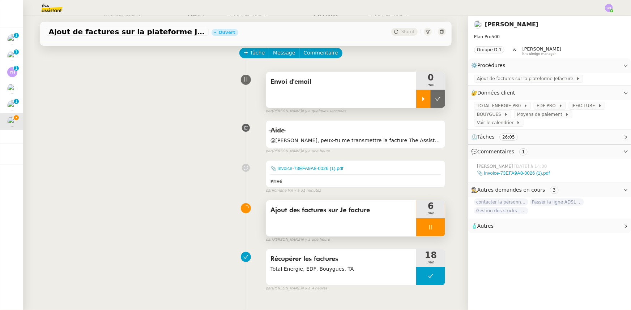
click at [417, 102] on div at bounding box center [423, 99] width 14 height 18
click at [416, 228] on div at bounding box center [430, 228] width 29 height 18
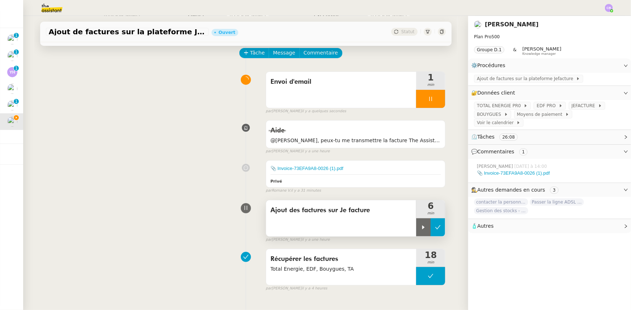
click at [430, 231] on button at bounding box center [437, 228] width 14 height 18
click at [279, 55] on span "Message" at bounding box center [284, 53] width 22 height 8
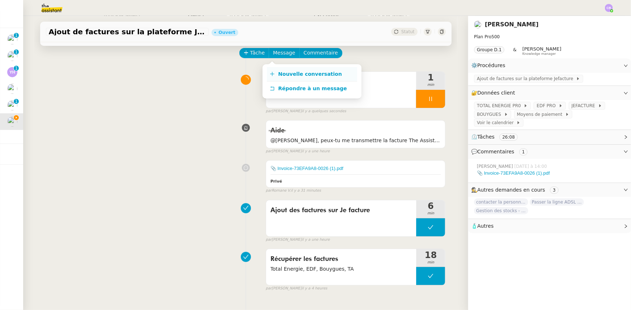
click at [288, 73] on span "Nouvelle conversation" at bounding box center [310, 74] width 64 height 6
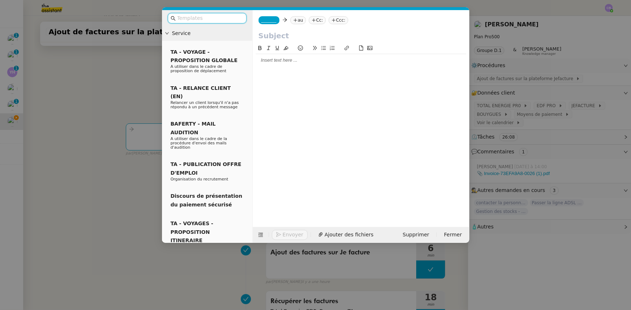
click at [233, 18] on input "text" at bounding box center [209, 18] width 65 height 8
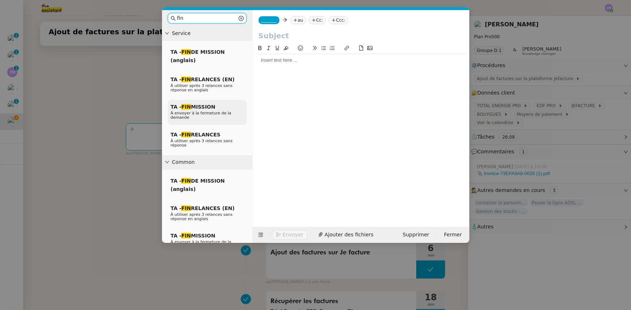
type input "fin"
click at [214, 114] on span "À envoyer à la fermeture de la demande" at bounding box center [201, 115] width 61 height 9
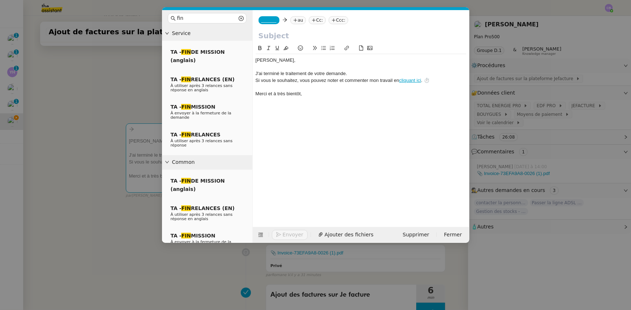
click at [268, 20] on span "_______" at bounding box center [268, 20] width 15 height 5
click at [282, 37] on span "[EMAIL_ADDRESS][DOMAIN_NAME]" at bounding box center [295, 36] width 69 height 4
click at [296, 20] on nz-tag "au" at bounding box center [297, 20] width 16 height 8
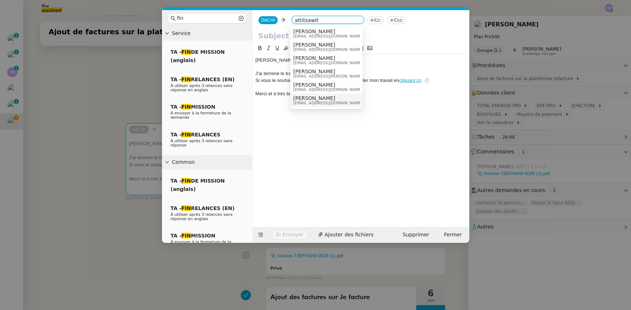
type input "attitsawit"
click at [308, 102] on span "[EMAIL_ADDRESS][DOMAIN_NAME]" at bounding box center [327, 103] width 69 height 4
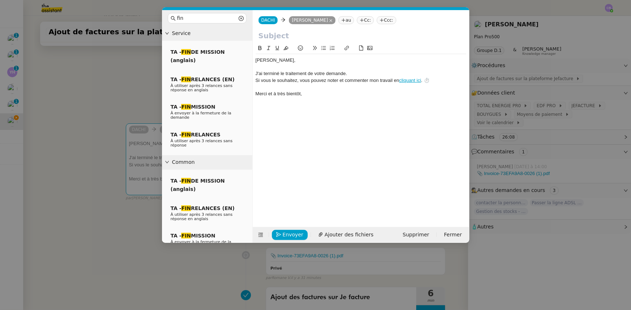
click at [280, 37] on input "text" at bounding box center [360, 35] width 205 height 11
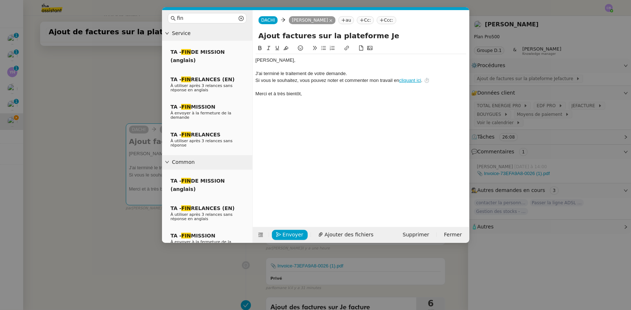
type input "Ajout factures sur la plateforme Je"
click at [109, 80] on nz-modal-container "fin Service TA - FIN DE MISSION (anglais) TA - FIN RELANCES (EN) À utiliser apr…" at bounding box center [315, 155] width 631 height 310
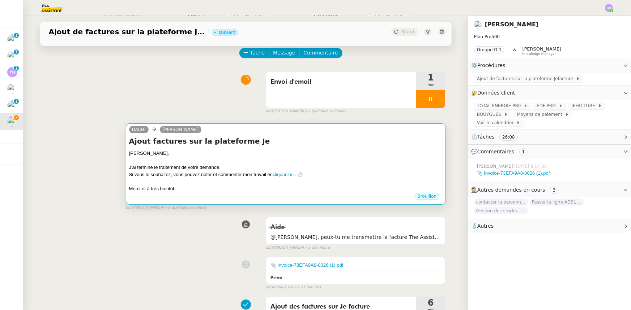
click at [265, 155] on div "﻿[PERSON_NAME]﻿," at bounding box center [285, 153] width 313 height 7
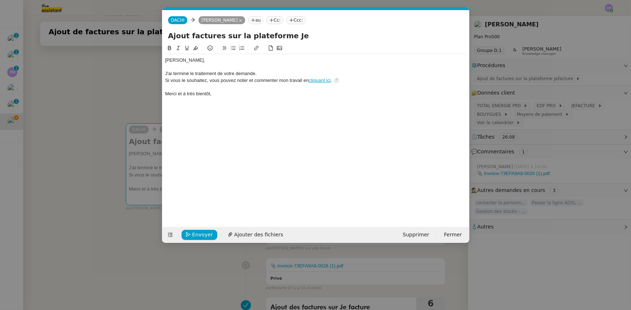
scroll to position [0, 21]
click at [291, 38] on input "Ajout factures sur la plateforme Je" at bounding box center [315, 35] width 295 height 11
type input "Ajout factures sur la plateforme Jefacture"
click at [164, 59] on nz-spin "[PERSON_NAME]﻿, J'ai terminé le traitement de votre demande. Si vous le souhait…" at bounding box center [315, 131] width 307 height 175
click at [166, 60] on div "[PERSON_NAME]﻿," at bounding box center [315, 60] width 301 height 7
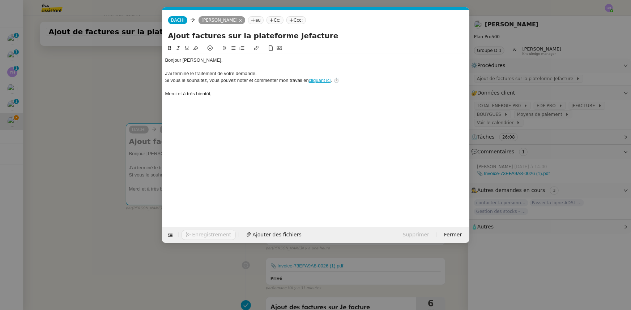
click at [208, 58] on div "Bonjour [PERSON_NAME]﻿," at bounding box center [315, 60] width 301 height 7
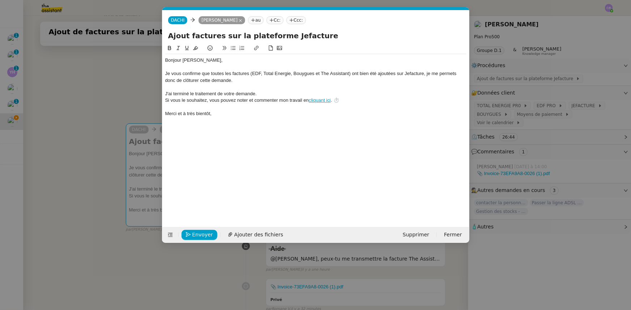
click at [286, 73] on div "Je vous confirme que toutes les factures (EDF, Total Energie, Bouygues et The A…" at bounding box center [315, 76] width 301 height 13
click at [0, 0] on lt-span "Énergie" at bounding box center [0, 0] width 0 height 0
drag, startPoint x: 350, startPoint y: 73, endPoint x: 250, endPoint y: 74, distance: 99.8
click at [250, 74] on div "Je vous confirme que toutes les factures (EDF, Total Énergie, [PERSON_NAME] et …" at bounding box center [315, 76] width 301 height 13
click at [177, 48] on icon at bounding box center [178, 48] width 5 height 5
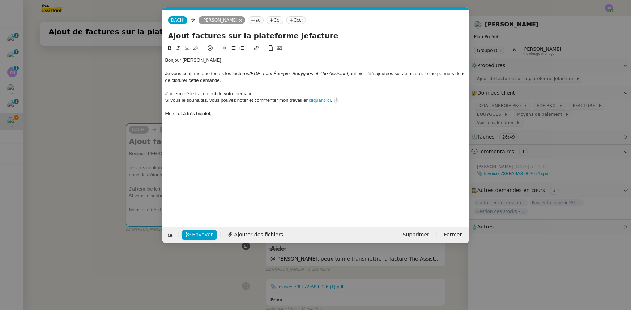
click at [198, 87] on div at bounding box center [315, 87] width 301 height 7
click at [314, 72] on em "(EDF, Total Énergie, Bouygues et The Assistant)" at bounding box center [299, 73] width 100 height 5
click at [207, 234] on span "Envoyer" at bounding box center [202, 235] width 21 height 8
click at [207, 234] on span "Confirmer l'envoi" at bounding box center [213, 235] width 43 height 8
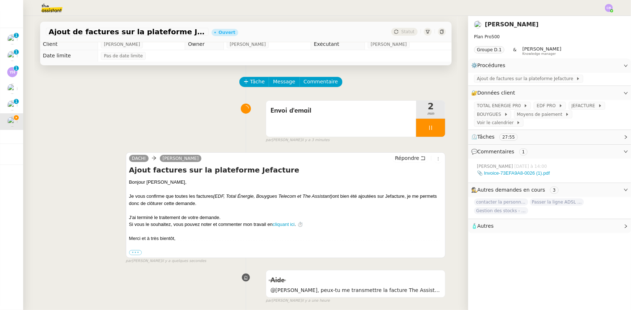
scroll to position [0, 0]
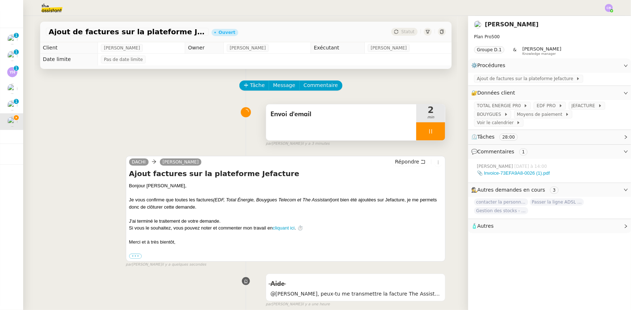
click at [416, 132] on div at bounding box center [430, 132] width 29 height 18
click at [433, 137] on button at bounding box center [437, 132] width 14 height 18
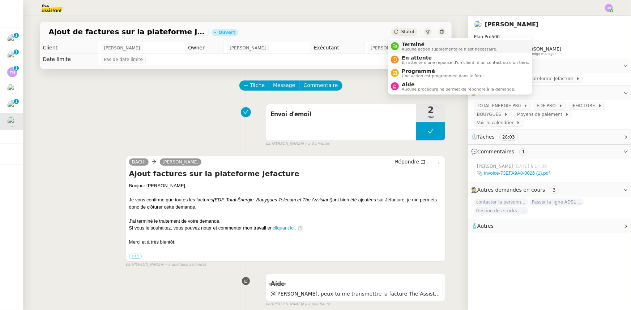
click at [410, 46] on span "Terminé" at bounding box center [449, 45] width 95 height 6
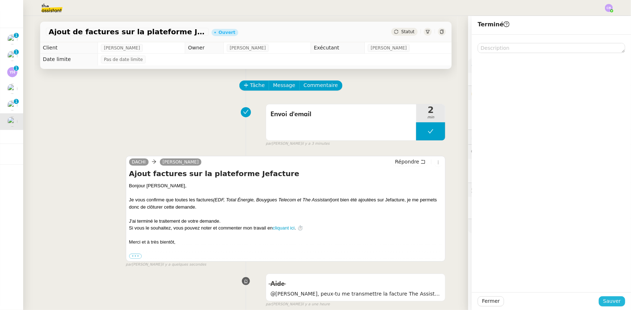
click at [603, 300] on span "Sauver" at bounding box center [612, 301] width 18 height 8
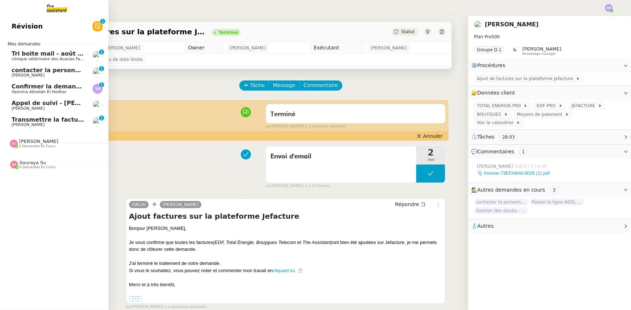
click at [29, 119] on span "Transmettre la facture du programme" at bounding box center [73, 119] width 123 height 7
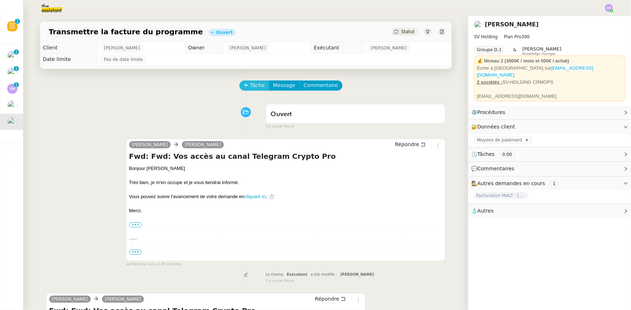
click at [250, 88] on span "Tâche" at bounding box center [257, 85] width 15 height 8
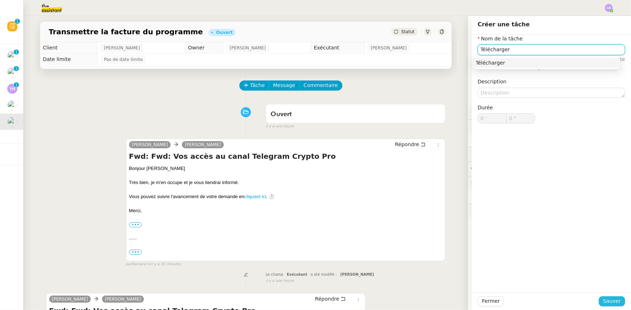
type input "Télécharger"
click at [610, 300] on span "Sauver" at bounding box center [612, 301] width 18 height 8
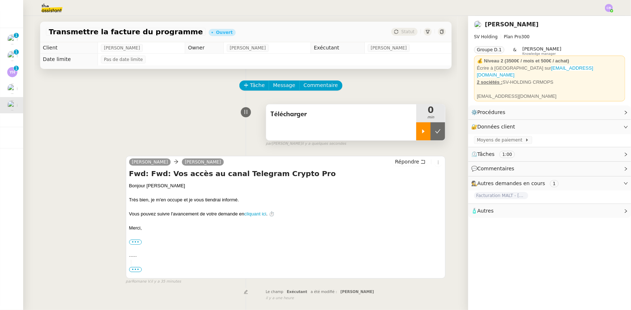
click at [420, 134] on icon at bounding box center [423, 132] width 6 height 6
click at [331, 130] on div "Télécharger" at bounding box center [341, 122] width 150 height 36
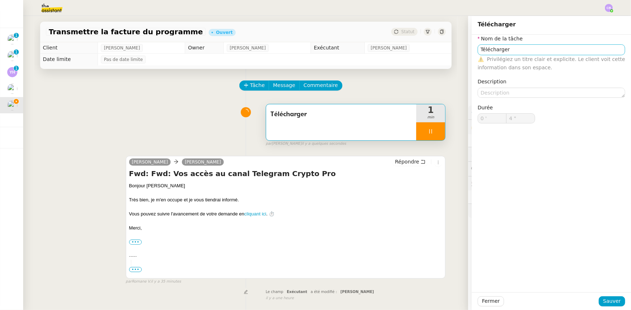
type input "5 ""
click at [513, 48] on input "Télécharger" at bounding box center [550, 49] width 147 height 10
type input "Télécharger"
type input "6 ""
type input "Télécharger la fac"
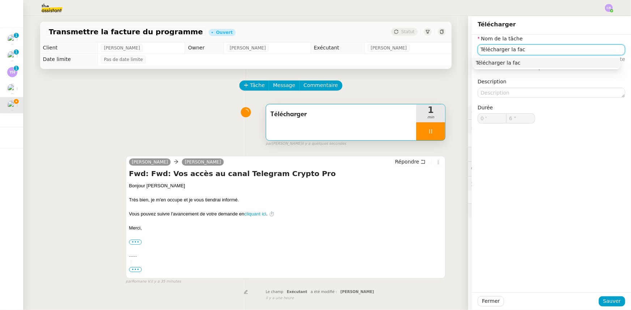
type input "7 ""
type input "Télécharger la facture"
type input "9 ""
type input "Télécharger la facture"
type input "10 ""
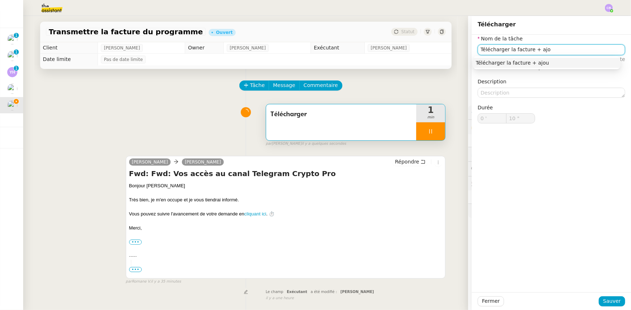
type input "Télécharger la facture + ajou"
type input "11 ""
type input "Télécharger la facture + ajout sur T"
type input "12 ""
type input "Télécharger la facture + ajout sur Tiime"
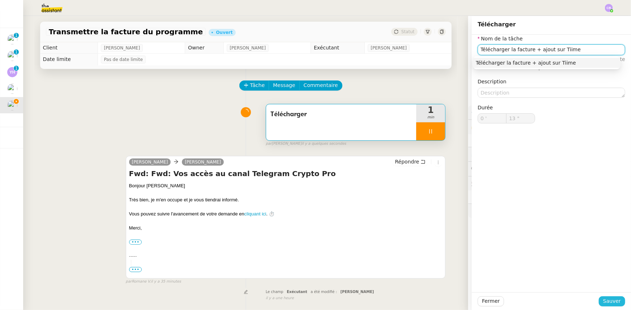
type input "14 ""
type input "Télécharger la facture + ajout sur Tiime"
click at [611, 301] on span "Sauver" at bounding box center [612, 301] width 18 height 8
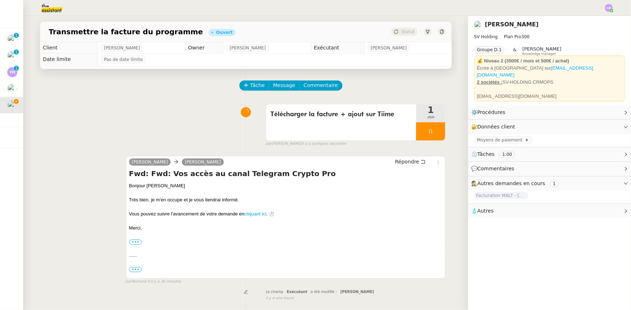
scroll to position [131, 0]
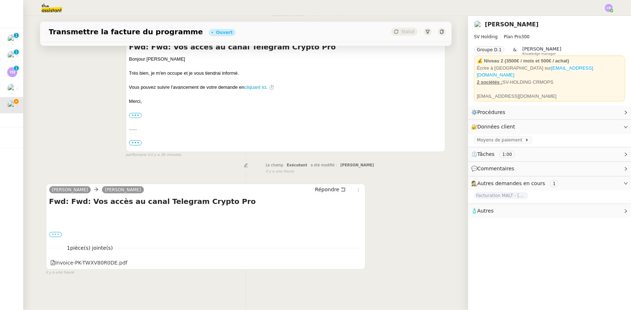
click at [54, 232] on label "•••" at bounding box center [55, 234] width 13 height 5
click at [0, 0] on input "•••" at bounding box center [0, 0] width 0 height 0
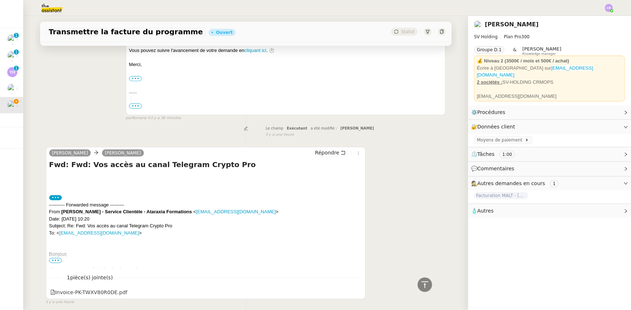
scroll to position [198, 0]
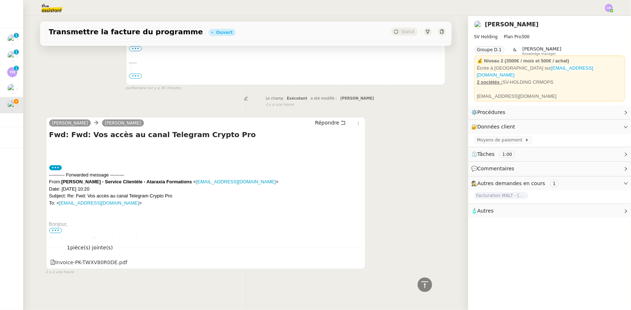
click at [57, 228] on span "•••" at bounding box center [55, 230] width 13 height 5
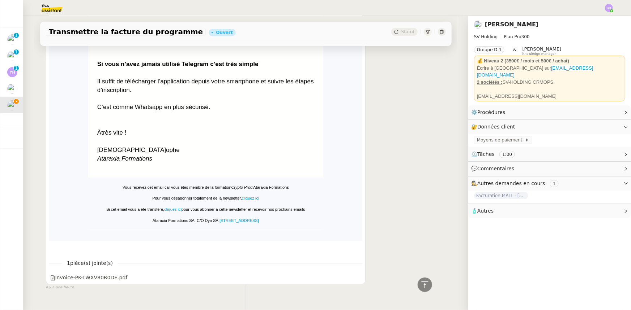
scroll to position [998, 0]
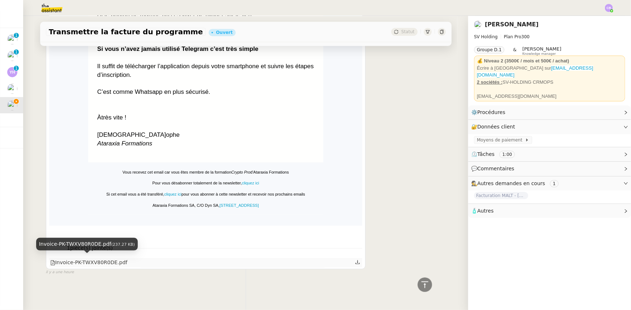
click at [92, 259] on div "Invoice-PK-TWXV80R0DE.pdf" at bounding box center [88, 263] width 77 height 8
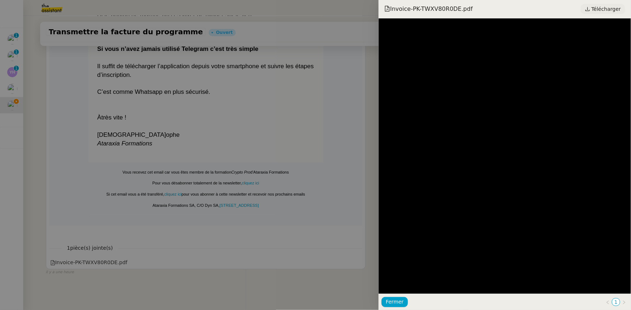
click at [590, 10] on icon at bounding box center [587, 9] width 5 height 5
click at [401, 301] on span "Fermer" at bounding box center [395, 302] width 18 height 8
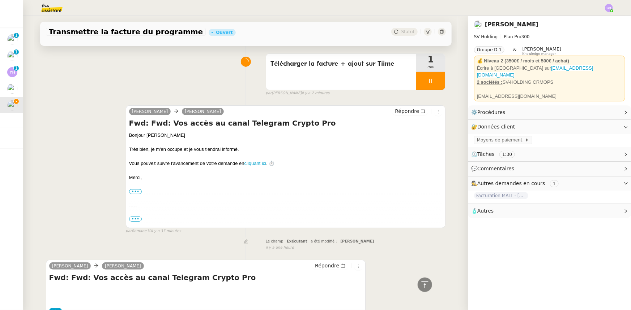
scroll to position [0, 0]
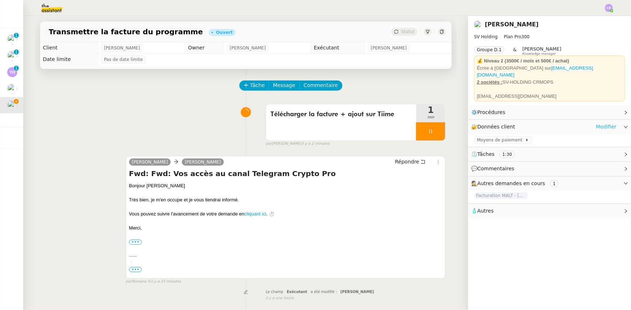
click at [605, 123] on link "Modifier" at bounding box center [606, 127] width 21 height 8
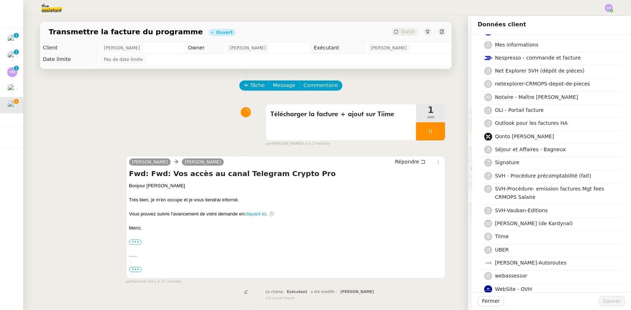
scroll to position [427, 0]
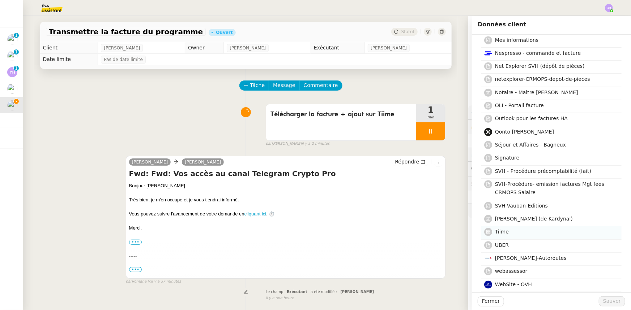
click at [507, 232] on h4 "Tiime" at bounding box center [556, 232] width 122 height 8
click at [609, 302] on span "Sauver" at bounding box center [612, 301] width 18 height 8
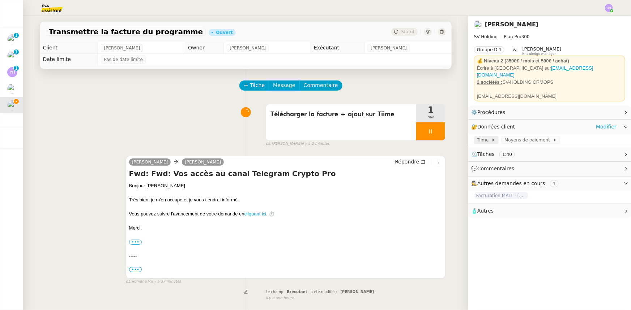
click at [477, 137] on span "Tiime" at bounding box center [484, 140] width 14 height 7
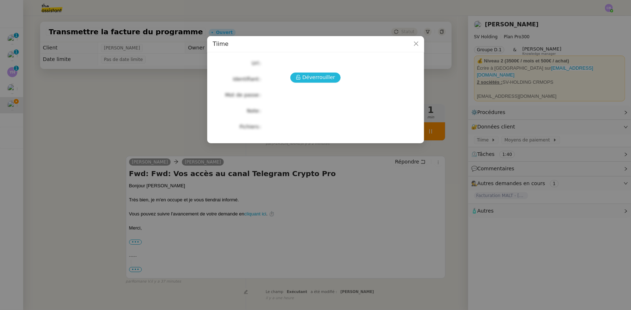
click at [320, 79] on span "Déverrouiller" at bounding box center [318, 77] width 33 height 8
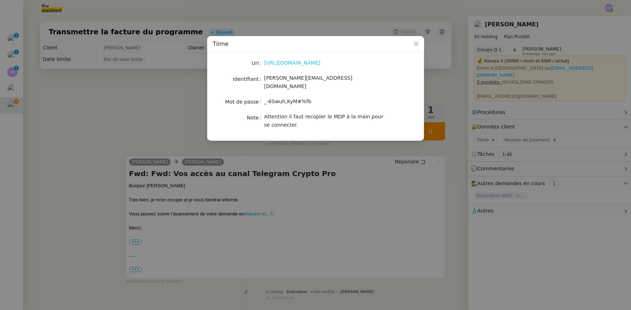
click at [316, 65] on link "[URL][DOMAIN_NAME]" at bounding box center [292, 63] width 56 height 6
click at [415, 44] on icon "Close" at bounding box center [415, 44] width 4 height 4
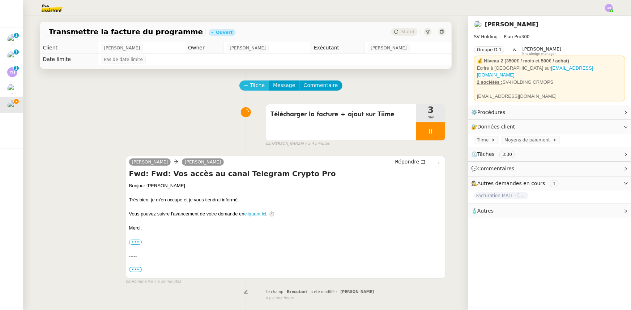
click at [250, 87] on span "Tâche" at bounding box center [257, 85] width 15 height 8
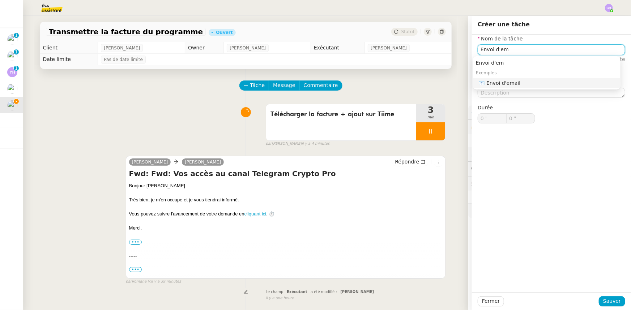
click at [504, 86] on div "📧 Envoi d'email" at bounding box center [548, 83] width 139 height 7
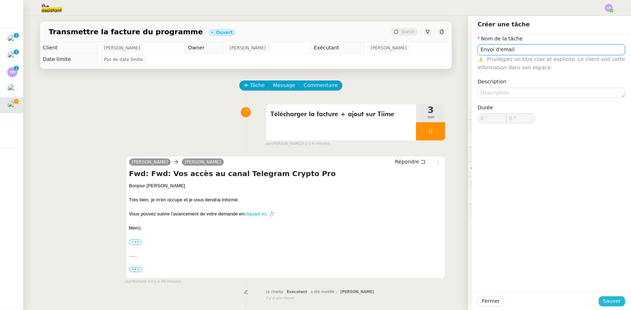
type input "Envoi d'email"
click at [604, 303] on span "Sauver" at bounding box center [612, 301] width 18 height 8
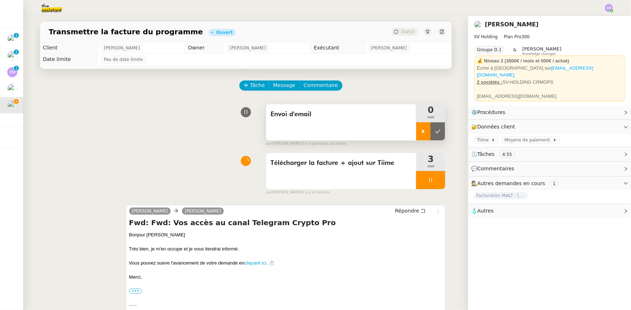
click at [420, 131] on icon at bounding box center [423, 132] width 6 height 6
click at [416, 177] on div at bounding box center [430, 180] width 29 height 18
click at [430, 181] on button at bounding box center [437, 180] width 14 height 18
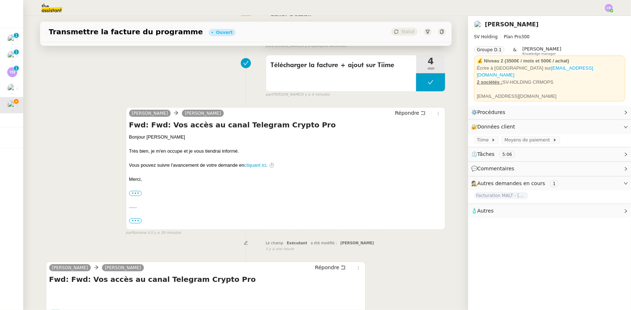
scroll to position [131, 0]
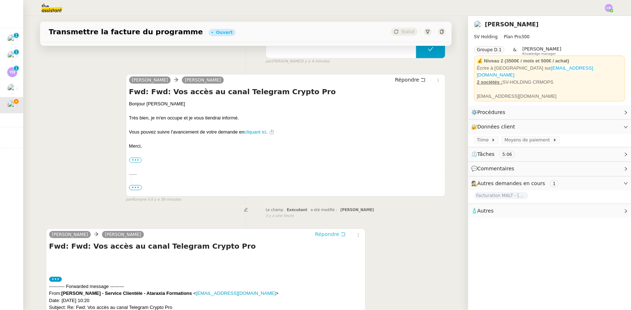
click at [324, 238] on span "Répondre" at bounding box center [327, 234] width 24 height 7
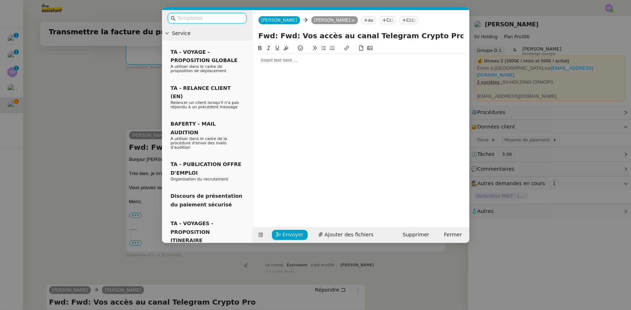
click at [220, 19] on input "text" at bounding box center [209, 18] width 65 height 8
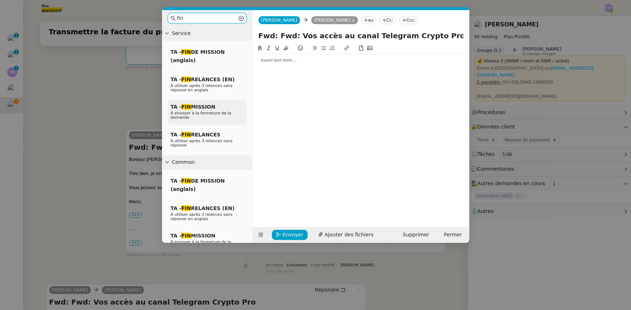
type input "fin"
click at [209, 111] on span "À envoyer à la fermeture de la demande" at bounding box center [201, 115] width 61 height 9
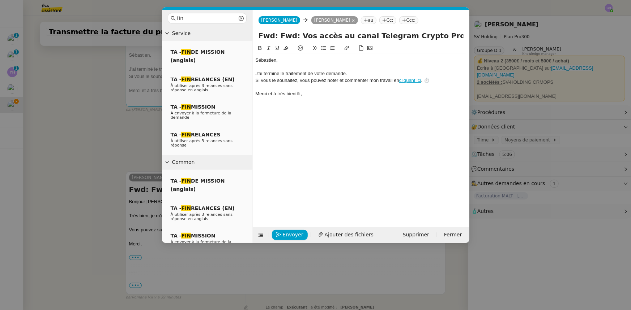
click at [256, 61] on div "﻿[PERSON_NAME]﻿," at bounding box center [361, 60] width 211 height 7
click at [301, 60] on div "﻿Bonjour [PERSON_NAME]﻿," at bounding box center [361, 60] width 211 height 7
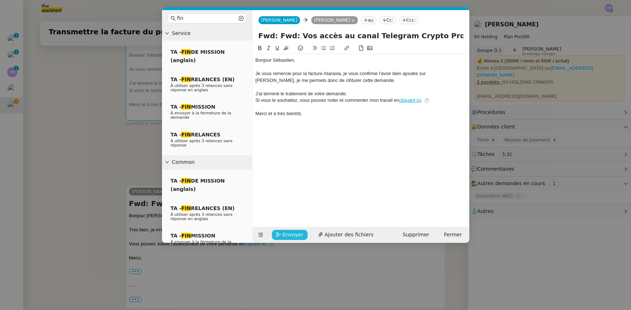
click at [295, 235] on span "Envoyer" at bounding box center [293, 235] width 21 height 8
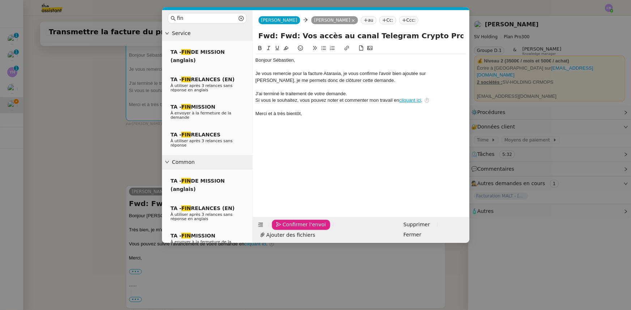
click at [295, 229] on span "Confirmer l'envoi" at bounding box center [304, 225] width 43 height 8
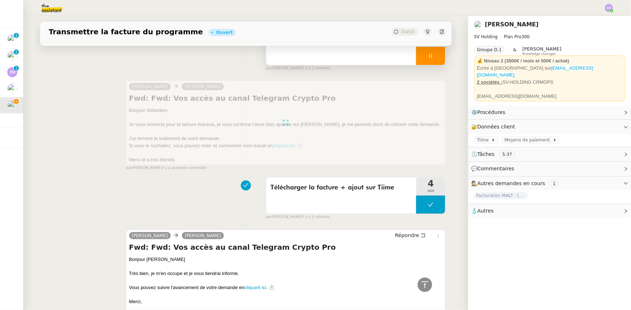
scroll to position [0, 0]
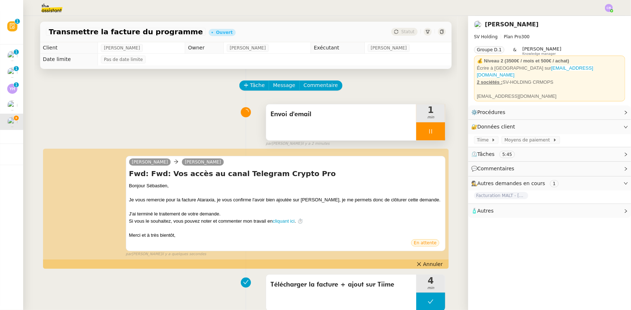
click at [416, 130] on div at bounding box center [430, 132] width 29 height 18
click at [435, 134] on icon at bounding box center [438, 132] width 6 height 6
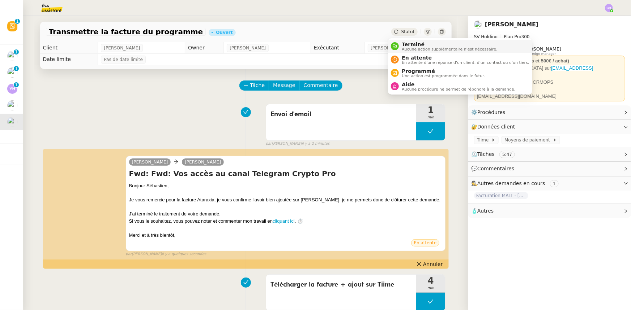
click at [408, 45] on span "Terminé" at bounding box center [449, 45] width 95 height 6
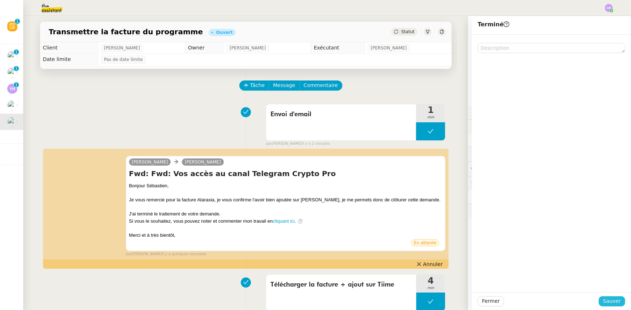
click at [603, 300] on span "Sauver" at bounding box center [612, 301] width 18 height 8
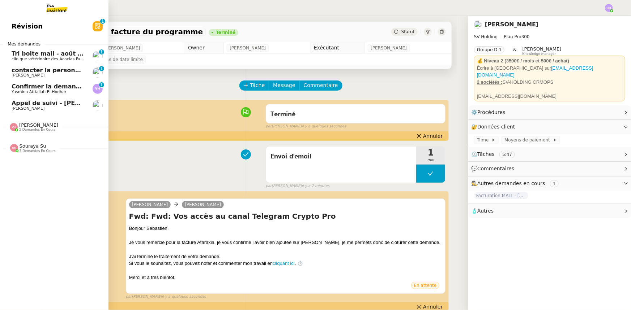
click at [37, 57] on span "clinique vétérinaire des Acacias Famose" at bounding box center [52, 59] width 80 height 5
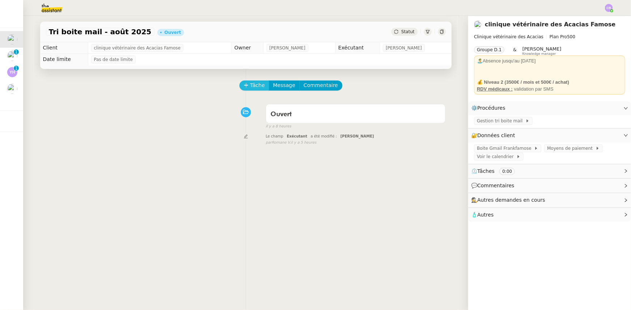
click at [252, 87] on span "Tâche" at bounding box center [257, 85] width 15 height 8
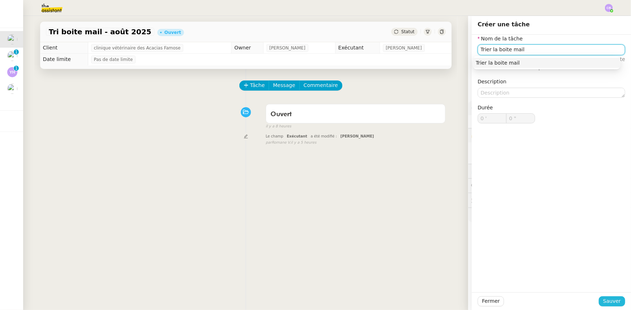
type input "Trier la boite mail"
click at [604, 300] on span "Sauver" at bounding box center [612, 301] width 18 height 8
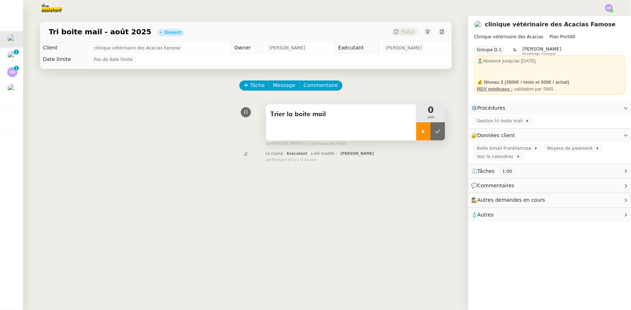
click at [416, 137] on div at bounding box center [423, 132] width 14 height 18
click at [503, 122] on span "Gestion tri boite mail" at bounding box center [501, 120] width 48 height 7
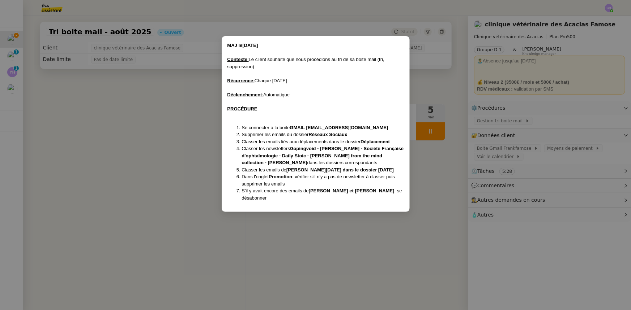
click at [158, 154] on nz-modal-container "MAJ le [DATE] Contexte : Le client souhaite que nous procédions au tri de sa bo…" at bounding box center [315, 155] width 631 height 310
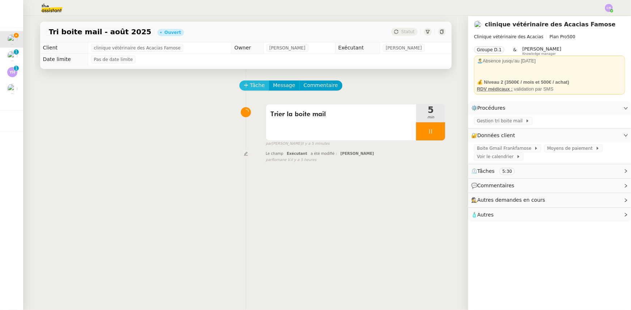
click at [245, 87] on button "Tâche" at bounding box center [254, 86] width 30 height 10
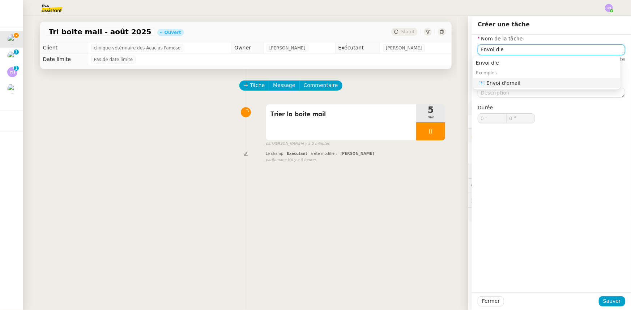
click at [488, 83] on div "📧 Envoi d'email" at bounding box center [548, 83] width 139 height 7
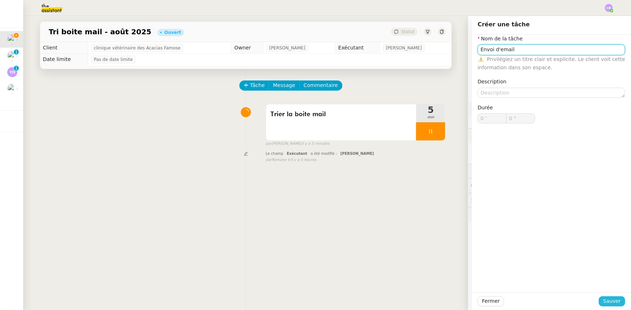
type input "Envoi d'email"
click at [609, 299] on span "Sauver" at bounding box center [612, 301] width 18 height 8
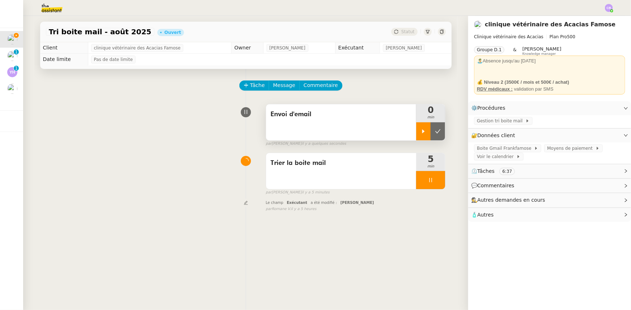
click at [420, 130] on icon at bounding box center [423, 132] width 6 height 6
click at [416, 182] on div at bounding box center [430, 180] width 29 height 18
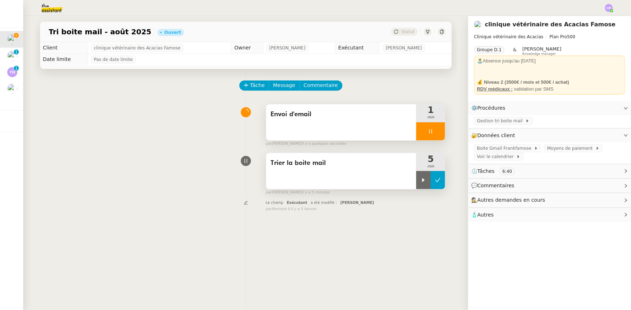
click at [432, 186] on button at bounding box center [437, 180] width 14 height 18
click at [274, 87] on span "Message" at bounding box center [284, 85] width 22 height 8
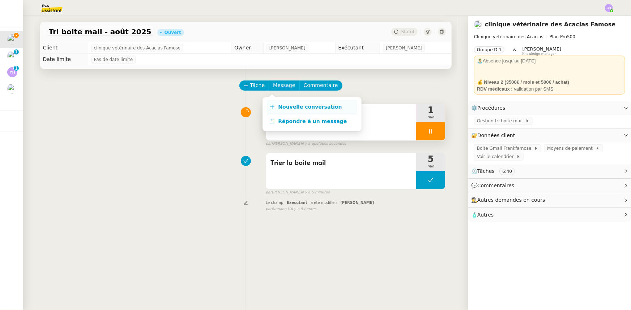
click at [296, 108] on span "Nouvelle conversation" at bounding box center [310, 107] width 64 height 6
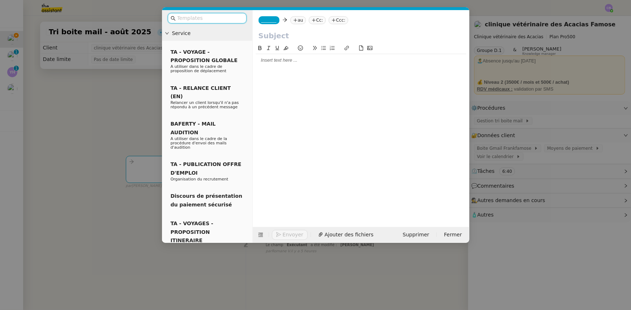
click at [199, 18] on input "text" at bounding box center [209, 18] width 65 height 8
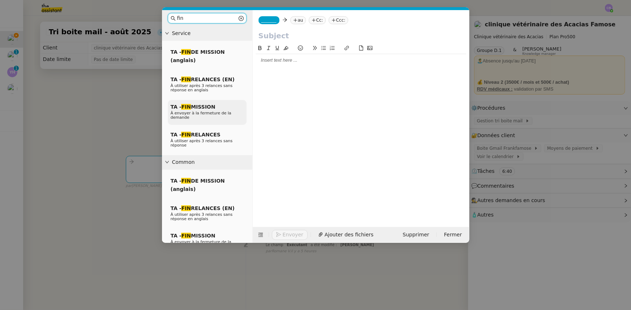
type input "fin"
click at [206, 112] on span "À envoyer à la fermeture de la demande" at bounding box center [201, 115] width 61 height 9
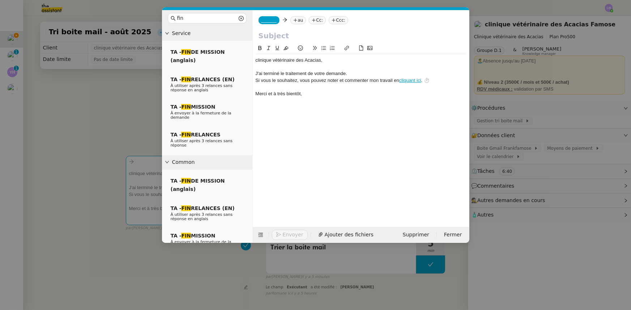
click at [269, 20] on span "_______" at bounding box center [268, 20] width 15 height 5
click at [277, 32] on span "[PERSON_NAME]" at bounding box center [295, 32] width 69 height 6
click at [311, 20] on nz-tag "au" at bounding box center [319, 20] width 16 height 8
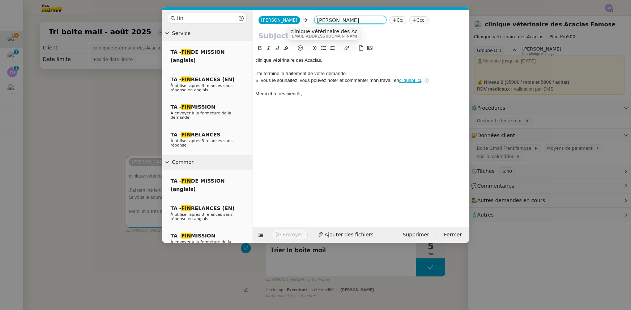
type input "[PERSON_NAME]"
click at [297, 31] on span "clinique vétérinaire des Acacias Famose" at bounding box center [340, 32] width 101 height 6
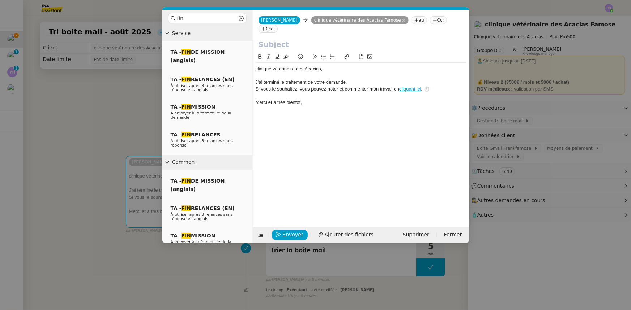
click at [295, 39] on input "text" at bounding box center [360, 44] width 205 height 11
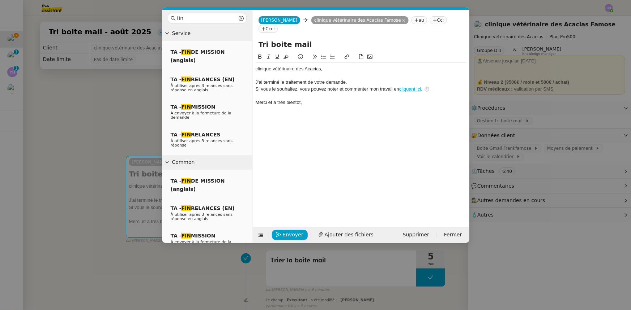
type input "Tri boite mail"
drag, startPoint x: 321, startPoint y: 60, endPoint x: 254, endPoint y: 59, distance: 66.2
click at [254, 59] on nz-spin "﻿clinique vétérinaire des Acacias﻿, J'ai terminé le traitement de votre demande…" at bounding box center [361, 136] width 217 height 166
click at [303, 66] on div "Bonjour [PERSON_NAME]﻿," at bounding box center [361, 69] width 211 height 7
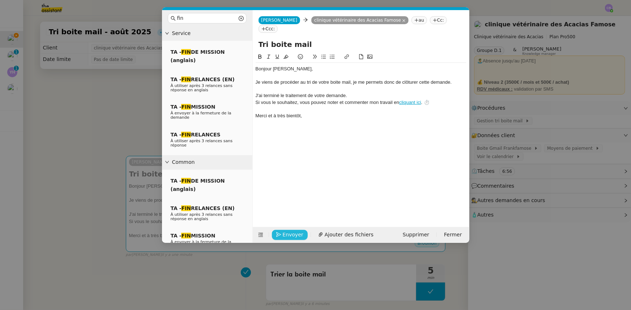
click at [296, 232] on span "Envoyer" at bounding box center [293, 235] width 21 height 8
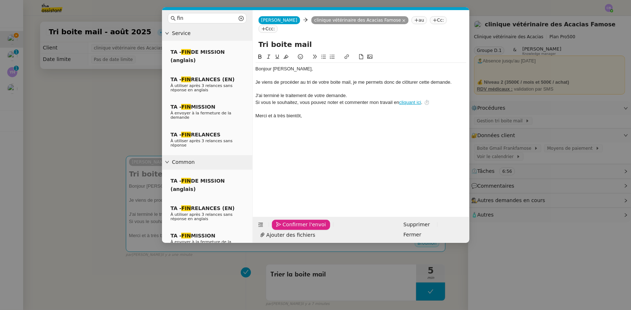
click at [296, 229] on span "Confirmer l'envoi" at bounding box center [304, 225] width 43 height 8
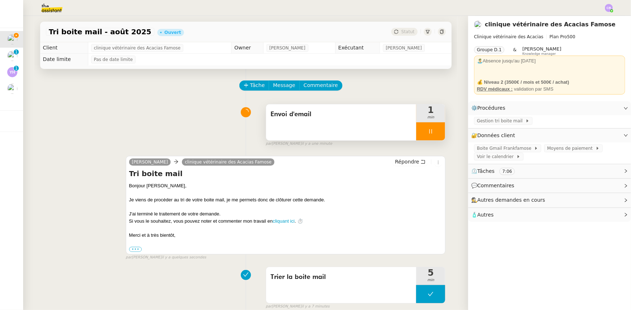
click at [419, 129] on div at bounding box center [430, 132] width 29 height 18
click at [436, 134] on button at bounding box center [437, 132] width 14 height 18
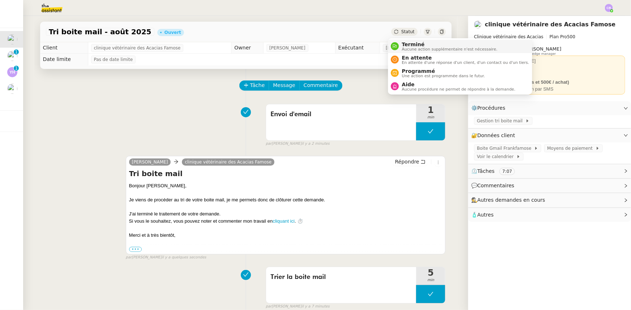
click at [411, 46] on span "Terminé" at bounding box center [449, 45] width 95 height 6
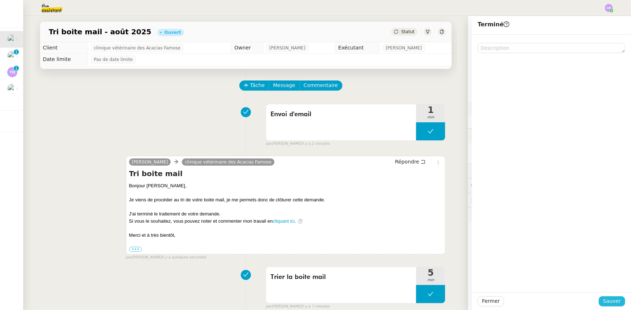
click at [605, 301] on span "Sauver" at bounding box center [612, 301] width 18 height 8
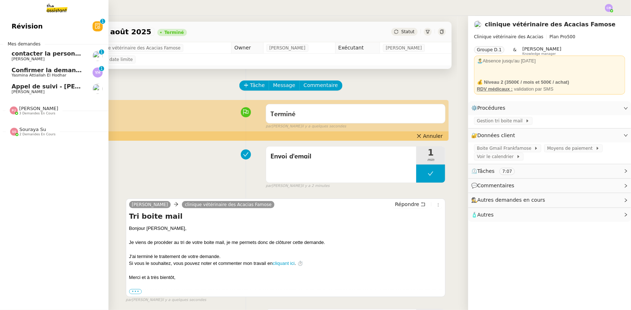
click at [41, 109] on span "[PERSON_NAME]" at bounding box center [38, 108] width 39 height 5
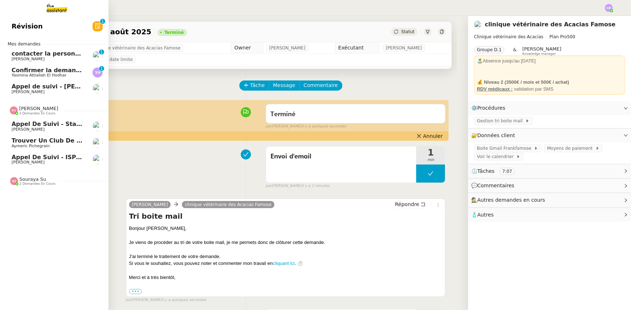
click at [41, 109] on span "[PERSON_NAME]" at bounding box center [38, 108] width 39 height 5
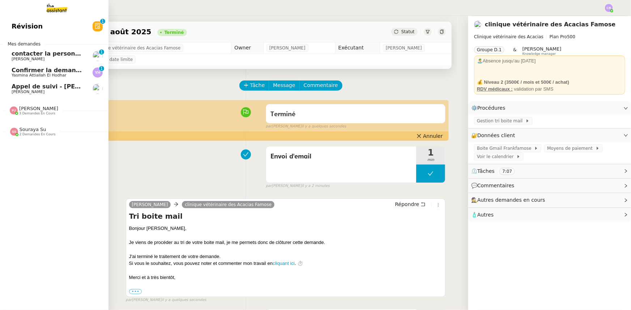
click at [34, 133] on span "2 demandes en cours" at bounding box center [38, 135] width 36 height 4
click at [43, 70] on span "Confirmer la demande de raccordement à la fibre" at bounding box center [92, 70] width 161 height 7
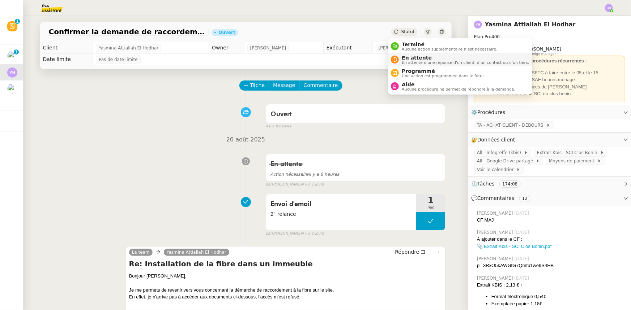
click at [410, 58] on span "En attente" at bounding box center [465, 58] width 127 height 6
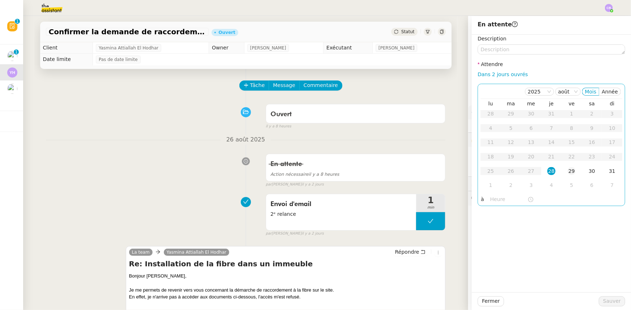
click at [567, 171] on div "29" at bounding box center [571, 171] width 8 height 8
click at [495, 196] on input "text" at bounding box center [508, 200] width 37 height 8
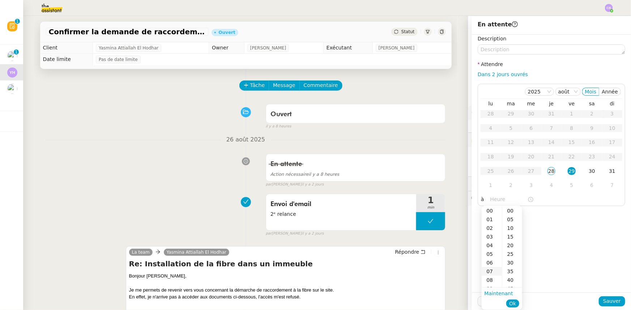
click at [490, 271] on div "07" at bounding box center [491, 271] width 20 height 9
click at [509, 210] on div "00" at bounding box center [512, 211] width 20 height 9
type input "07:00"
click at [514, 305] on span "Ok" at bounding box center [512, 303] width 7 height 7
drag, startPoint x: 608, startPoint y: 302, endPoint x: 285, endPoint y: 152, distance: 355.8
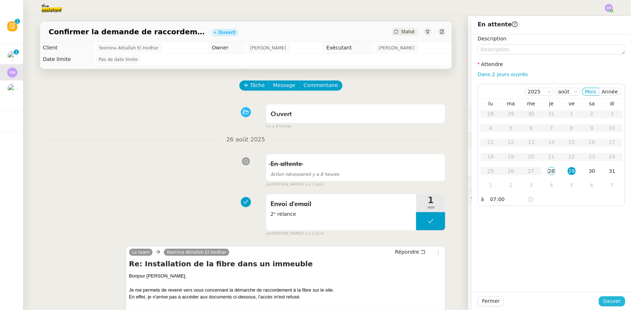
click at [608, 302] on span "Sauver" at bounding box center [612, 301] width 18 height 8
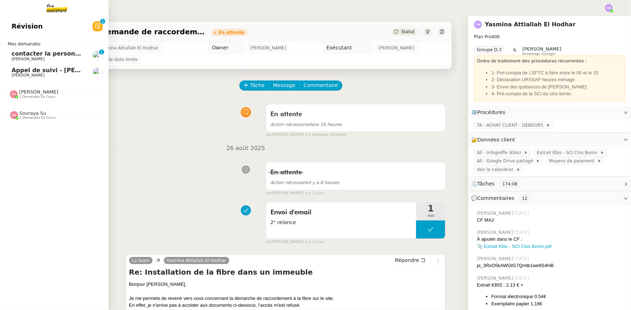
click at [25, 54] on span "contacter la personne en charge de la mutuelle d'entreprise" at bounding box center [110, 53] width 197 height 7
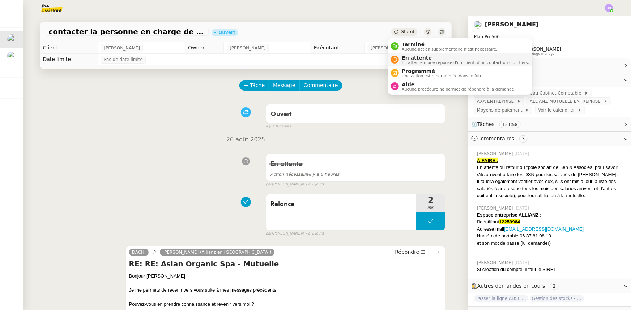
click at [410, 58] on span "En attente" at bounding box center [465, 58] width 127 height 6
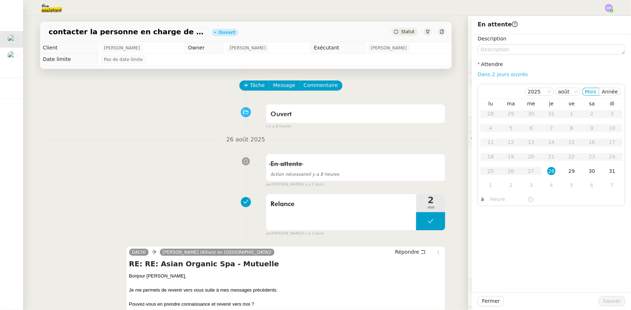
click at [500, 76] on link "Dans 2 jours ouvrés" at bounding box center [502, 75] width 50 height 6
type input "07:00"
click at [611, 297] on span "Sauver" at bounding box center [612, 301] width 18 height 8
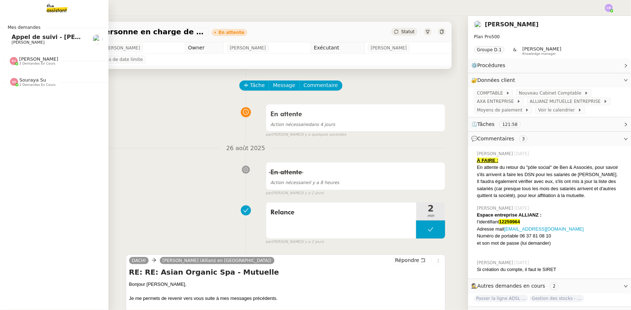
click at [18, 39] on span "Appel de suivi - [PERSON_NAME]" at bounding box center [65, 37] width 106 height 7
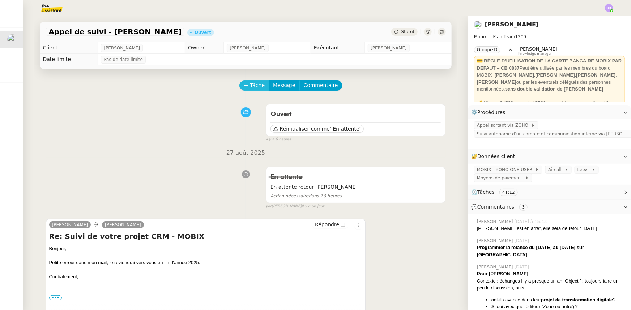
click at [250, 85] on span "Tâche" at bounding box center [257, 85] width 15 height 8
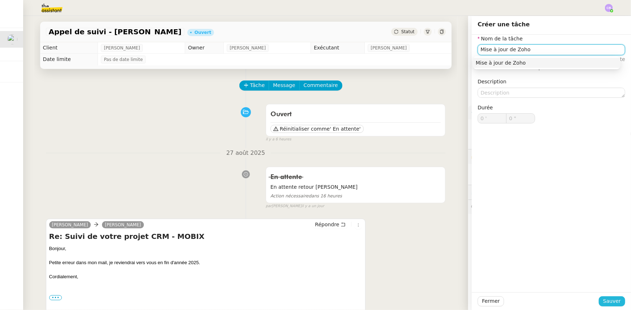
type input "Mise à jour de Zoho"
click at [605, 300] on span "Sauver" at bounding box center [612, 301] width 18 height 8
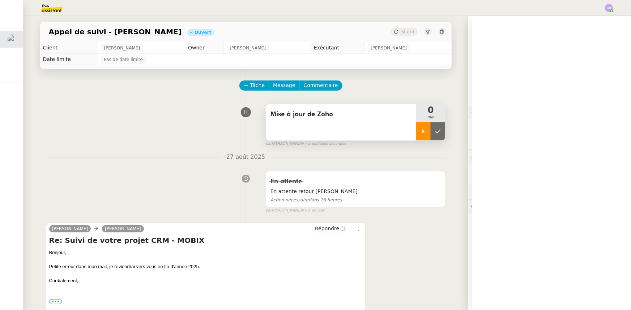
click at [420, 134] on icon at bounding box center [423, 132] width 6 height 6
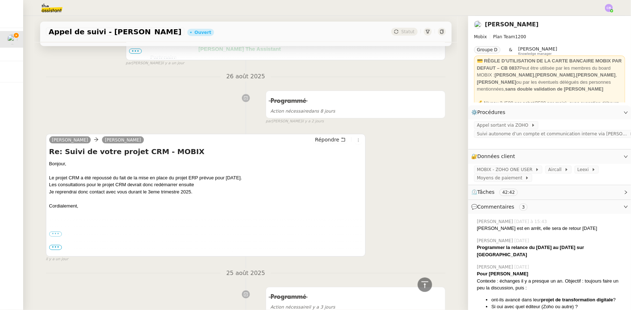
scroll to position [493, 0]
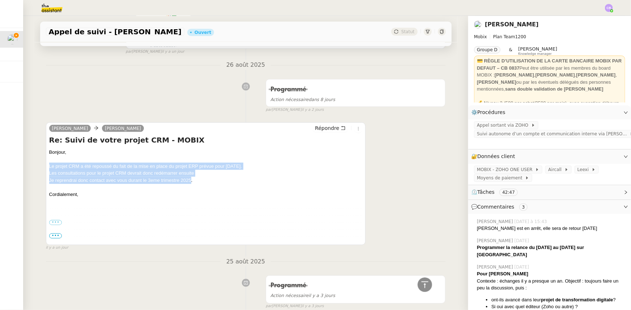
drag, startPoint x: 189, startPoint y: 181, endPoint x: 47, endPoint y: 167, distance: 142.7
click at [49, 167] on div "Bonjour, Le projet CRM a été repoussé du fait de la mise en place du projet ERP…" at bounding box center [205, 181] width 313 height 64
copy div "Le projet CRM a été repoussé du fait de la mise en place du projet ERP prévue p…"
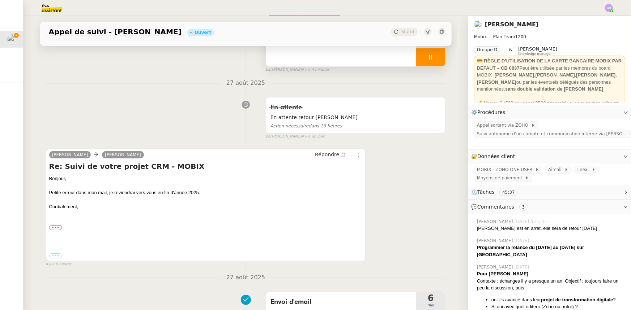
scroll to position [65, 0]
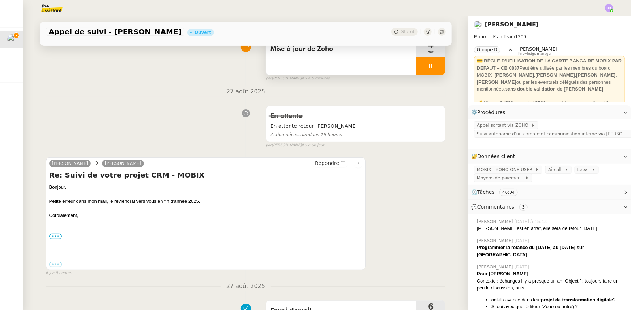
click at [417, 66] on div at bounding box center [430, 66] width 29 height 18
click at [435, 68] on icon at bounding box center [438, 66] width 6 height 6
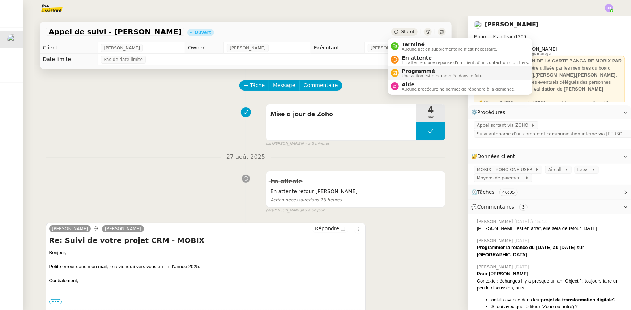
click at [414, 74] on span "Une action est programmée dans le futur." at bounding box center [443, 76] width 83 height 4
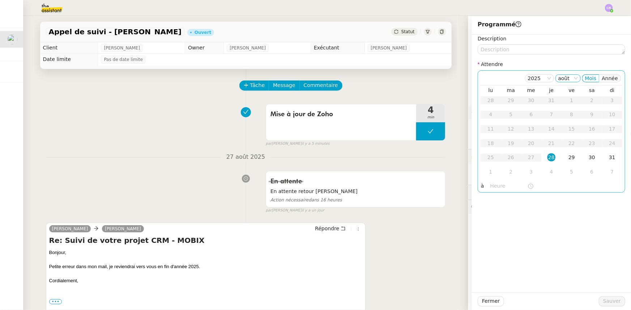
click at [574, 77] on icon at bounding box center [576, 78] width 4 height 4
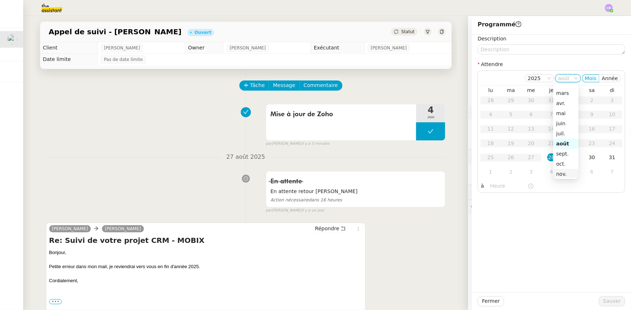
scroll to position [33, 0]
click at [563, 169] on div "déc." at bounding box center [566, 169] width 20 height 7
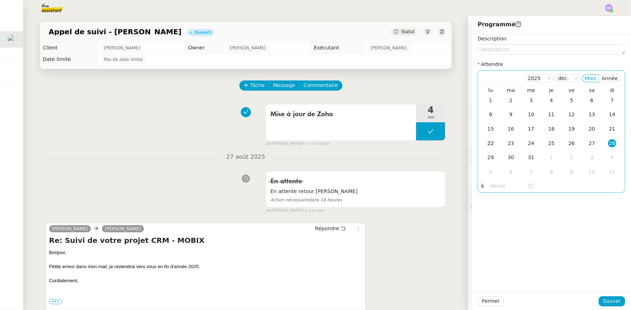
click at [487, 142] on div "22" at bounding box center [491, 144] width 8 height 8
click at [500, 187] on input "text" at bounding box center [508, 186] width 37 height 8
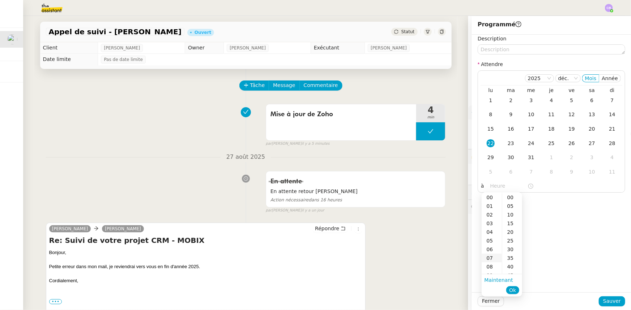
click at [488, 258] on div "07" at bounding box center [491, 258] width 20 height 9
click at [511, 196] on div "00" at bounding box center [512, 197] width 20 height 9
type input "07:00"
click at [513, 290] on span "Ok" at bounding box center [512, 290] width 7 height 7
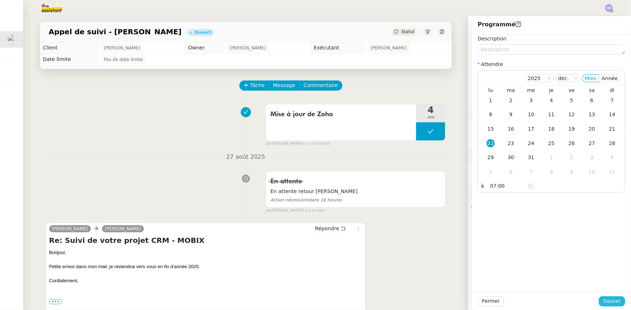
click at [604, 303] on span "Sauver" at bounding box center [612, 301] width 18 height 8
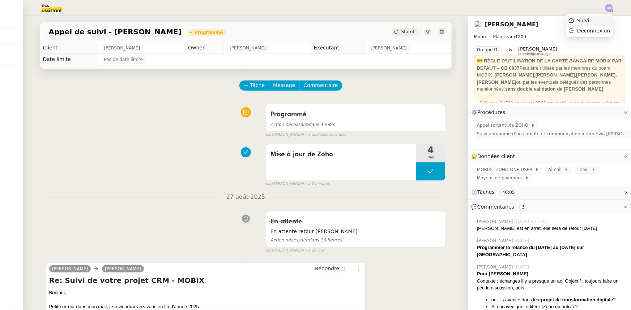
click at [589, 20] on span "Suivi" at bounding box center [583, 21] width 12 height 6
